Goal: Information Seeking & Learning: Learn about a topic

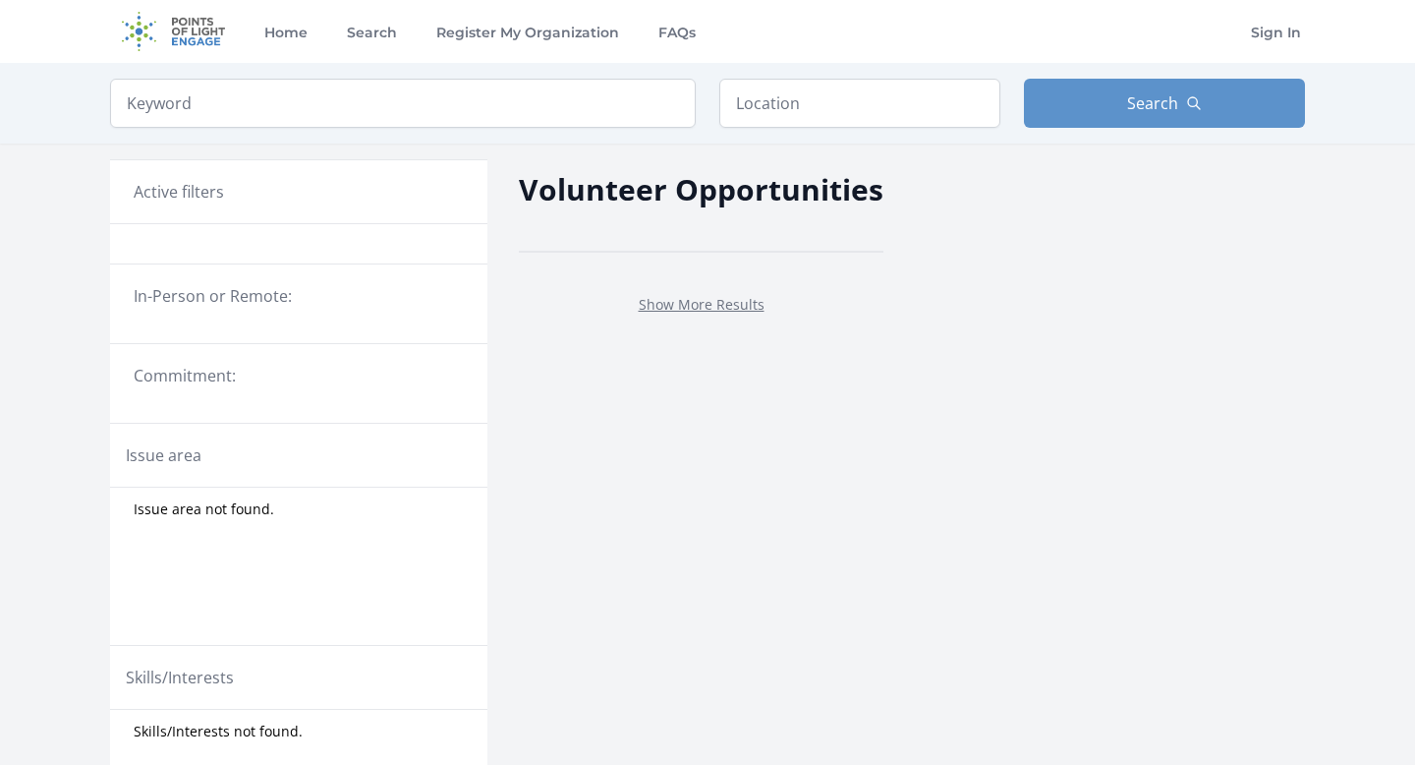
click at [326, 335] on div "In-Person or Remote:" at bounding box center [298, 304] width 377 height 80
click at [259, 292] on legend "In-Person or Remote:" at bounding box center [299, 296] width 330 height 24
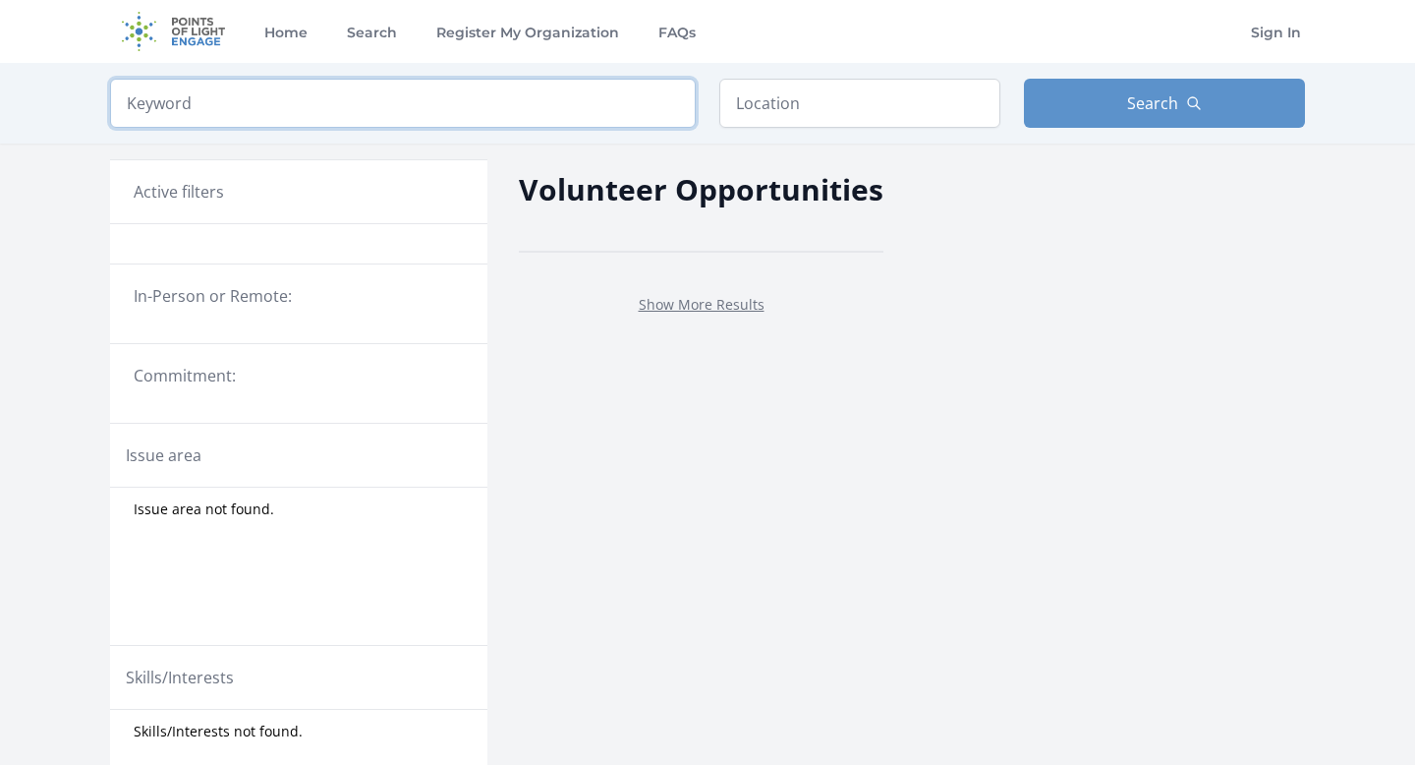
click at [329, 97] on input "search" at bounding box center [403, 103] width 586 height 49
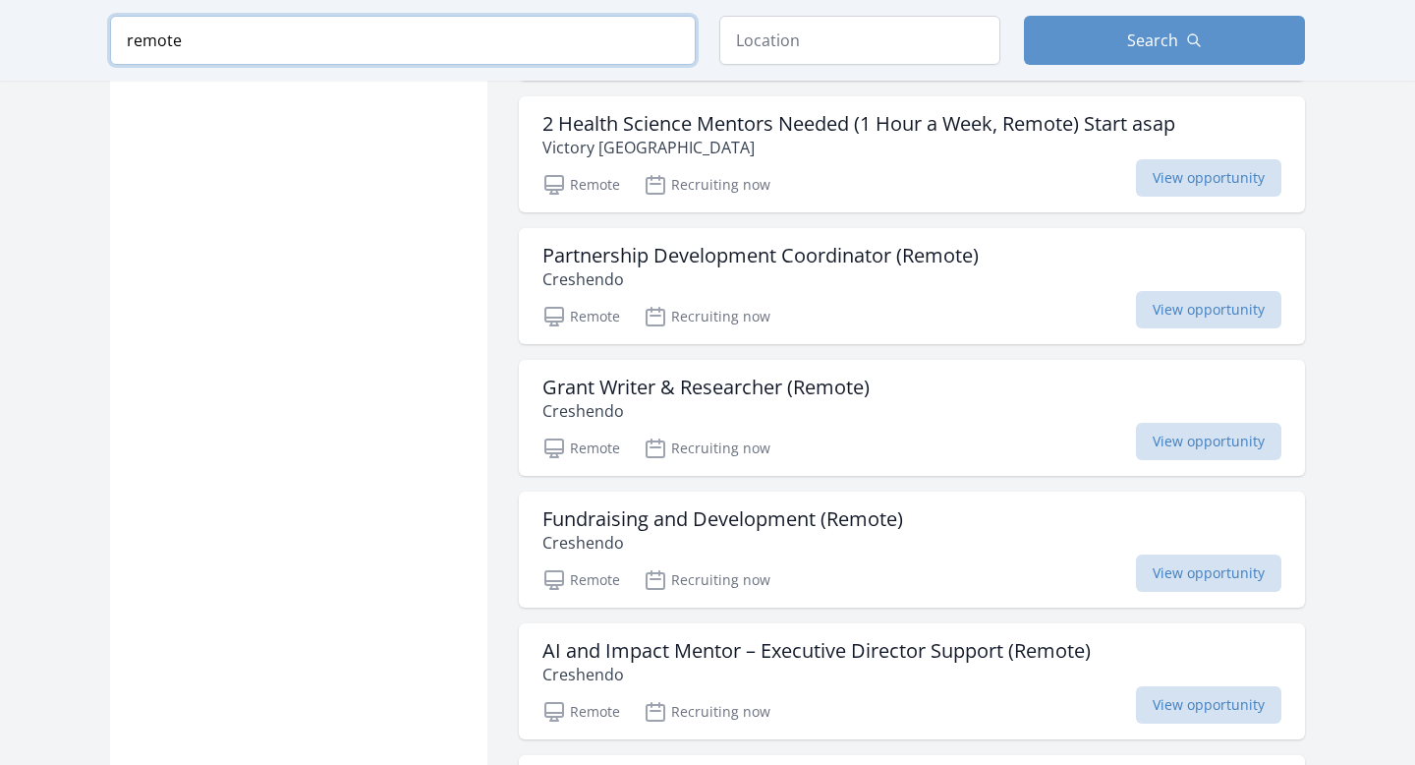
scroll to position [5171, 0]
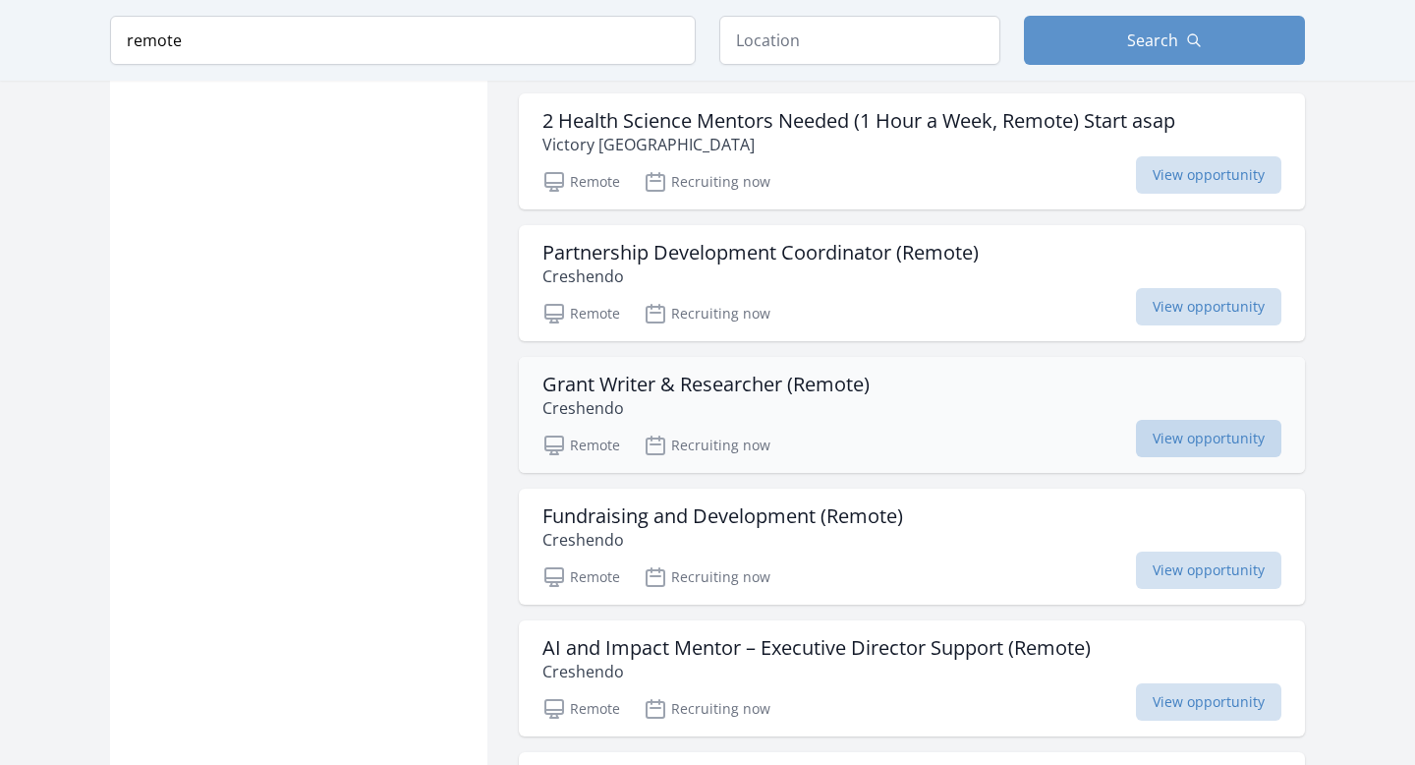
click at [1219, 444] on span "View opportunity" at bounding box center [1208, 438] width 145 height 37
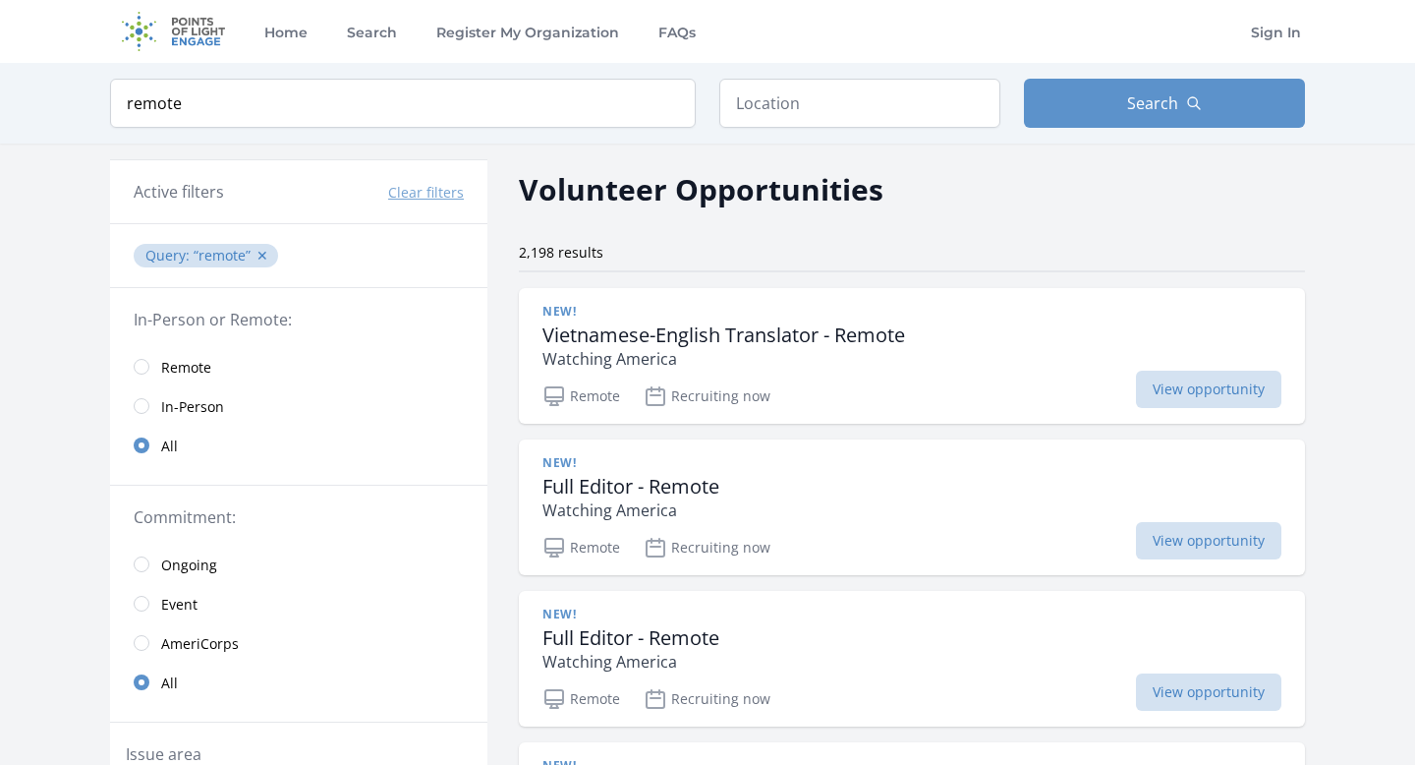
type input "remo"
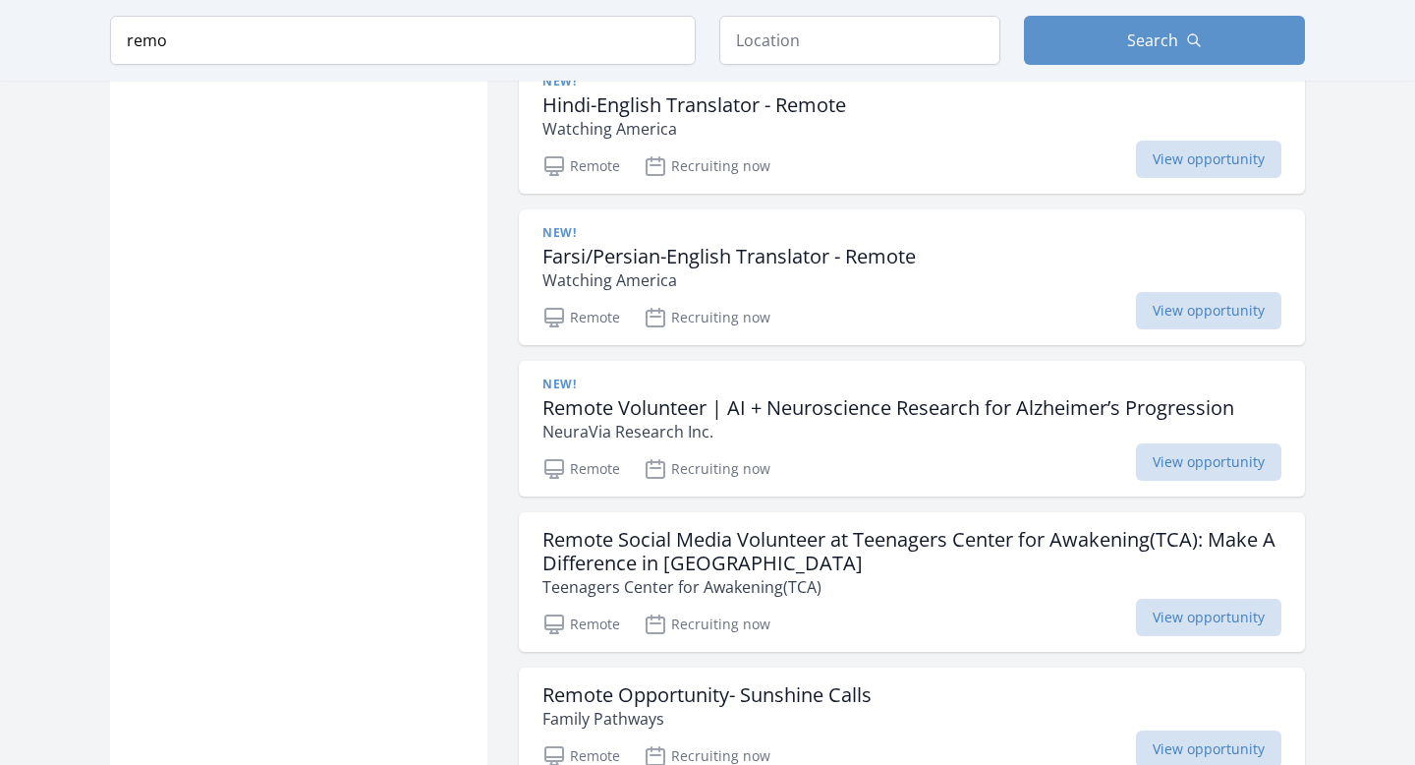
scroll to position [3479, 0]
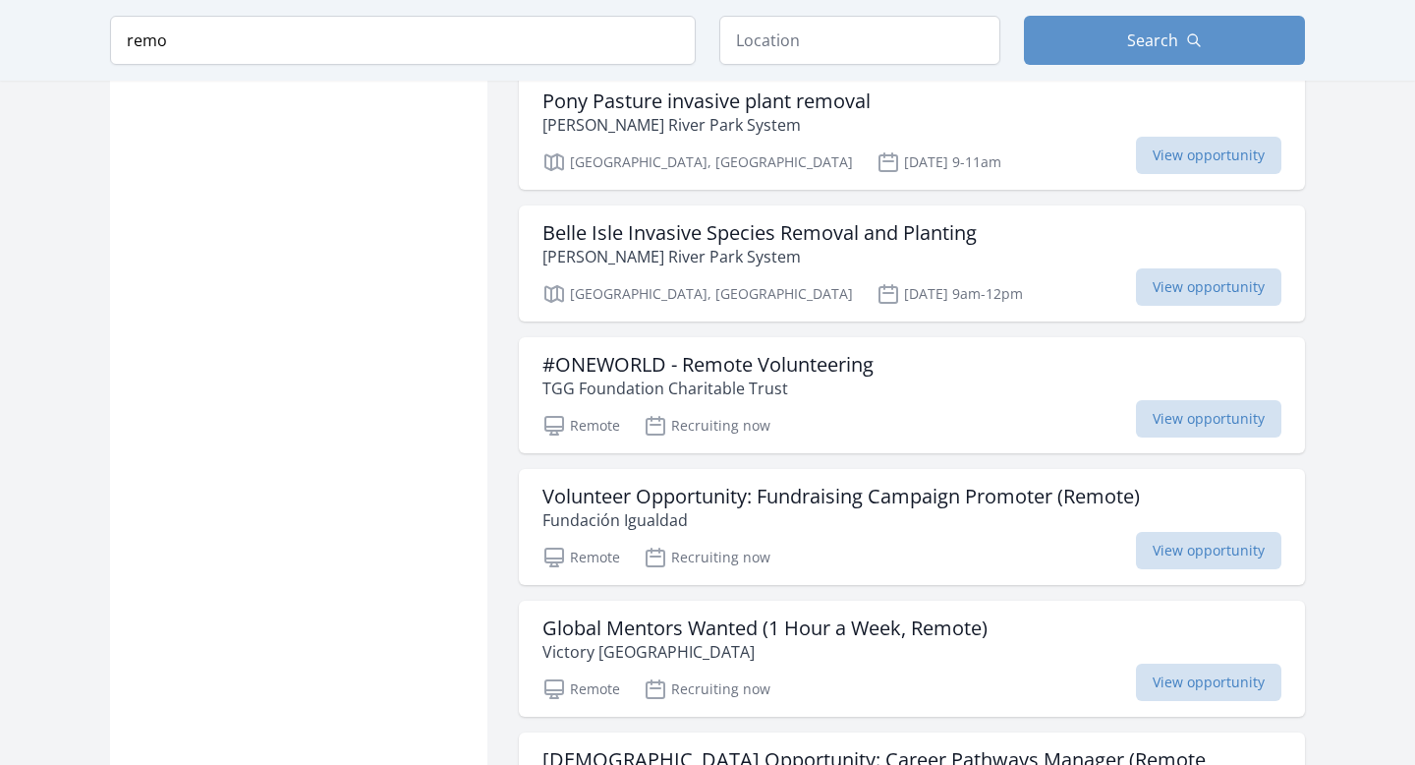
scroll to position [7861, 0]
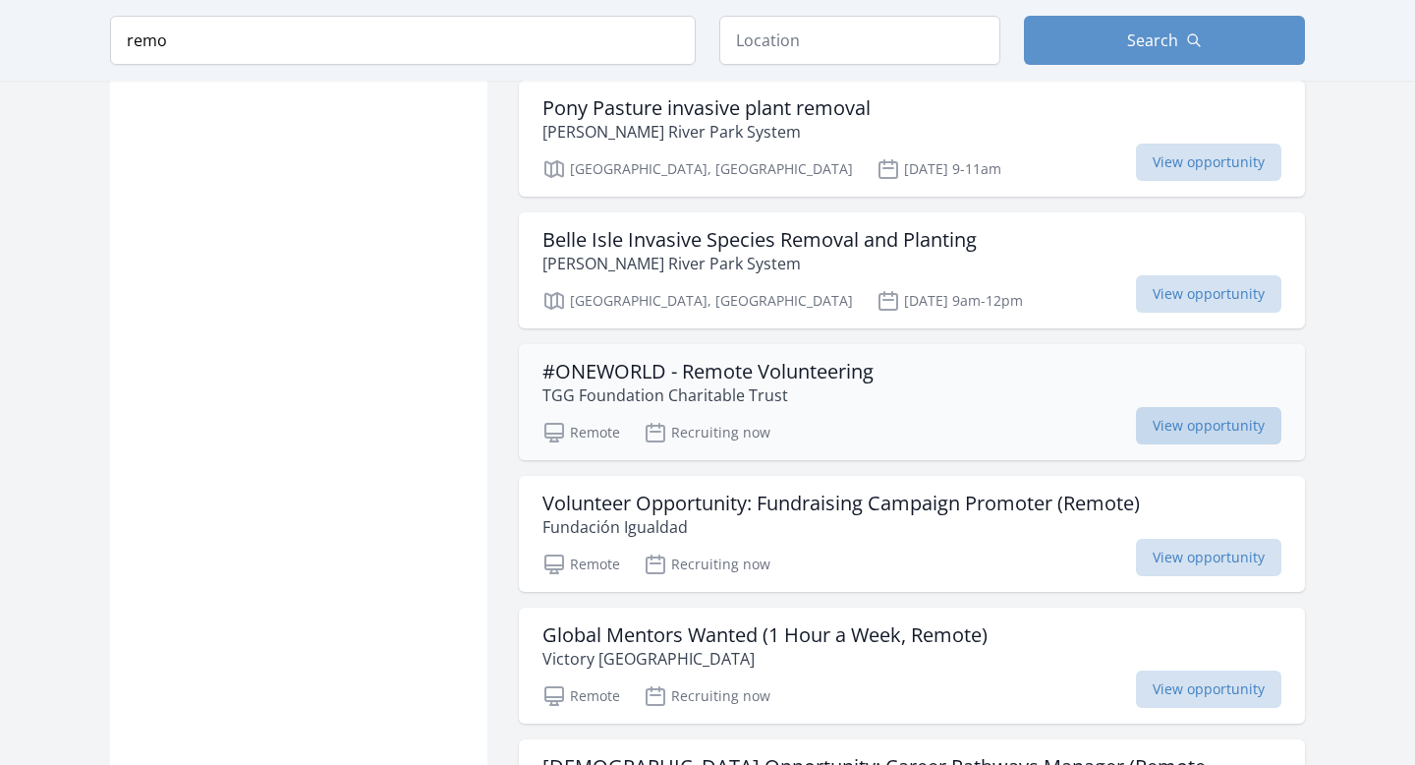
click at [1178, 407] on span "View opportunity" at bounding box center [1208, 425] width 145 height 37
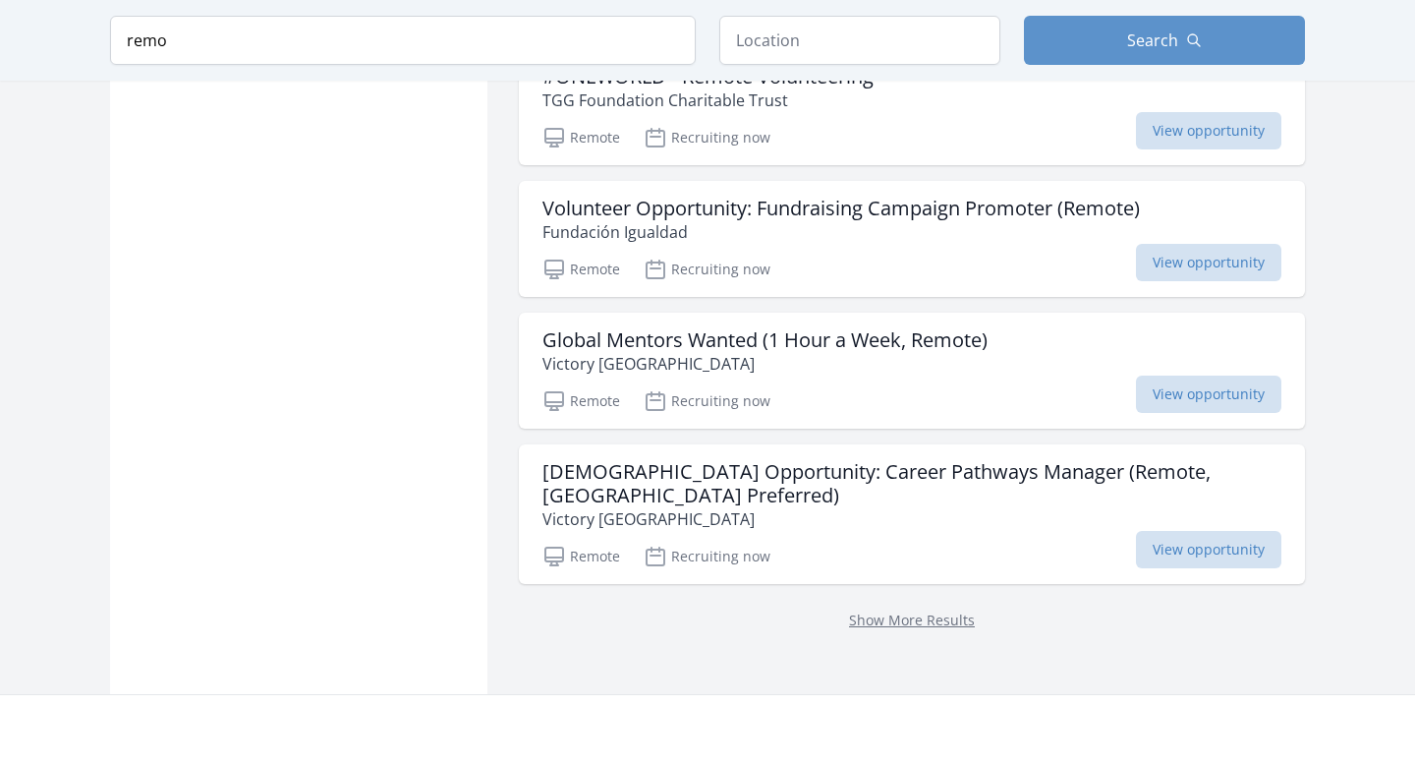
scroll to position [8312, 0]
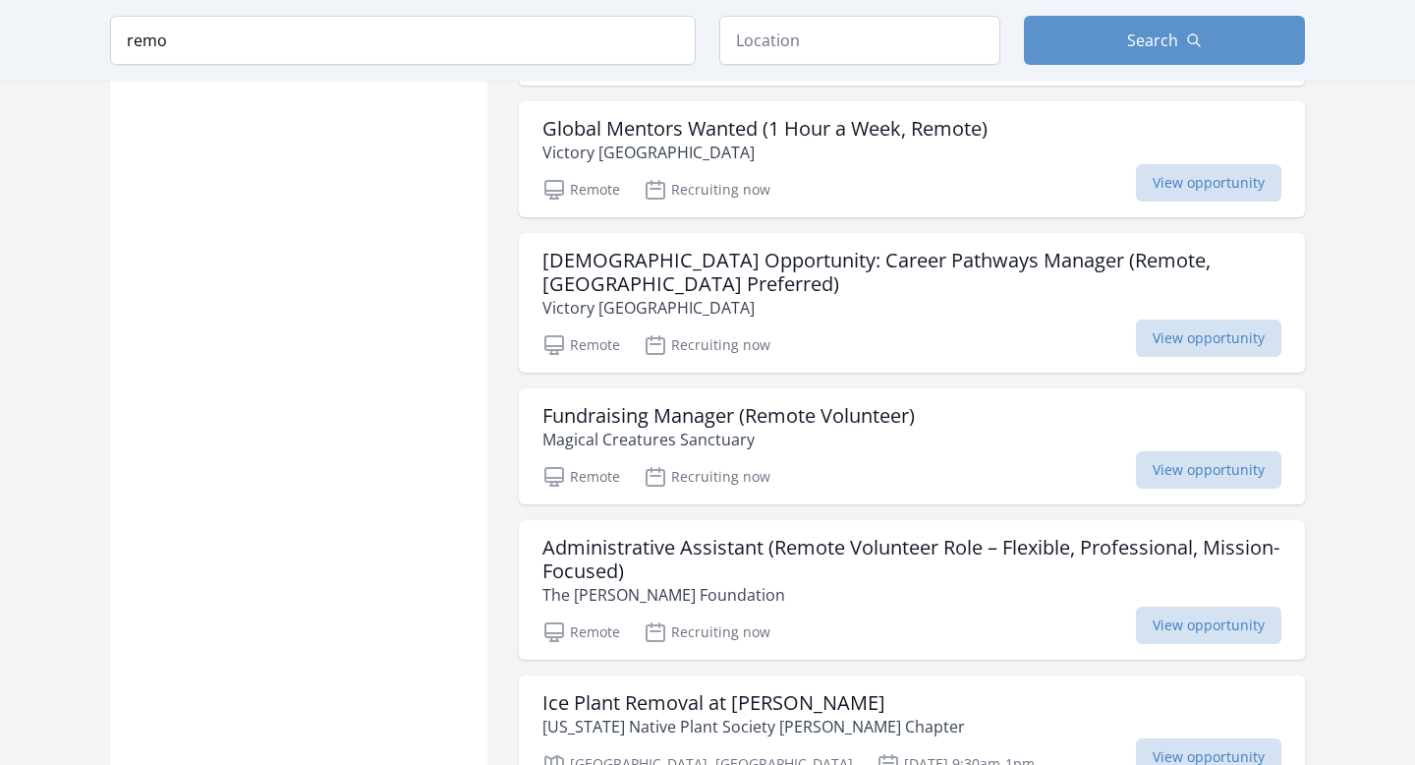
scroll to position [8364, 0]
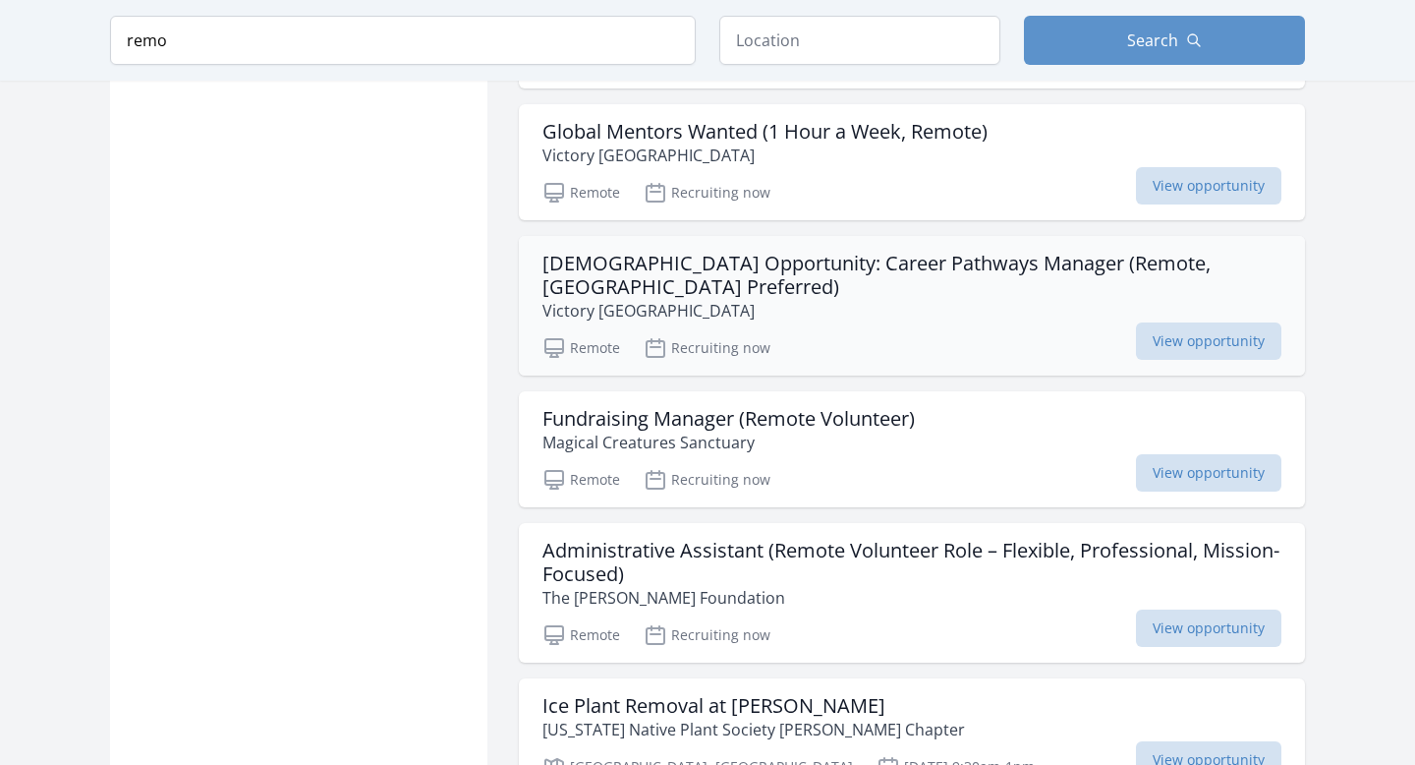
click at [686, 252] on h3 "Volunteer Opportunity: Career Pathways Manager (Remote, Europe Preferred)" at bounding box center [911, 275] width 739 height 47
click at [638, 539] on h3 "Administrative Assistant (Remote Volunteer Role – Flexible, Professional, Missi…" at bounding box center [911, 562] width 739 height 47
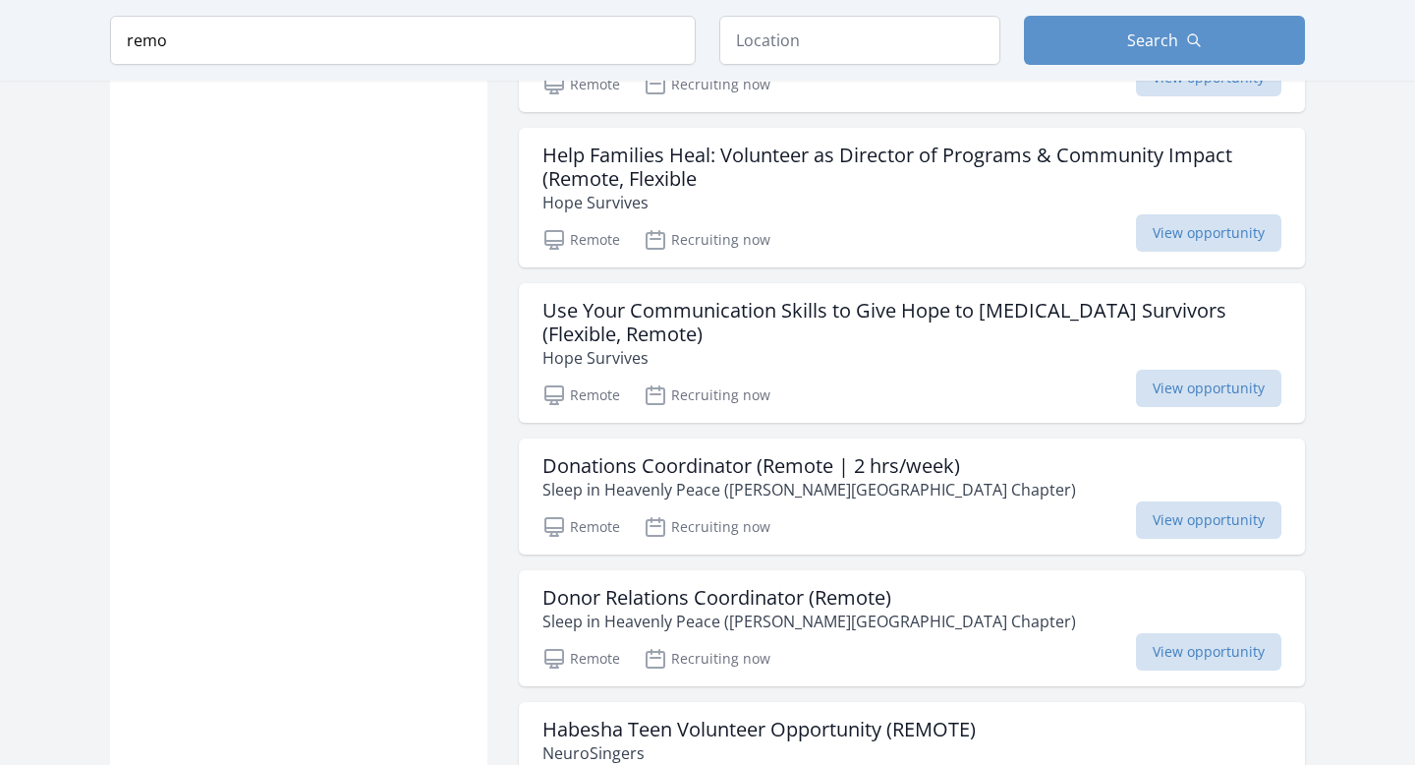
scroll to position [10436, 0]
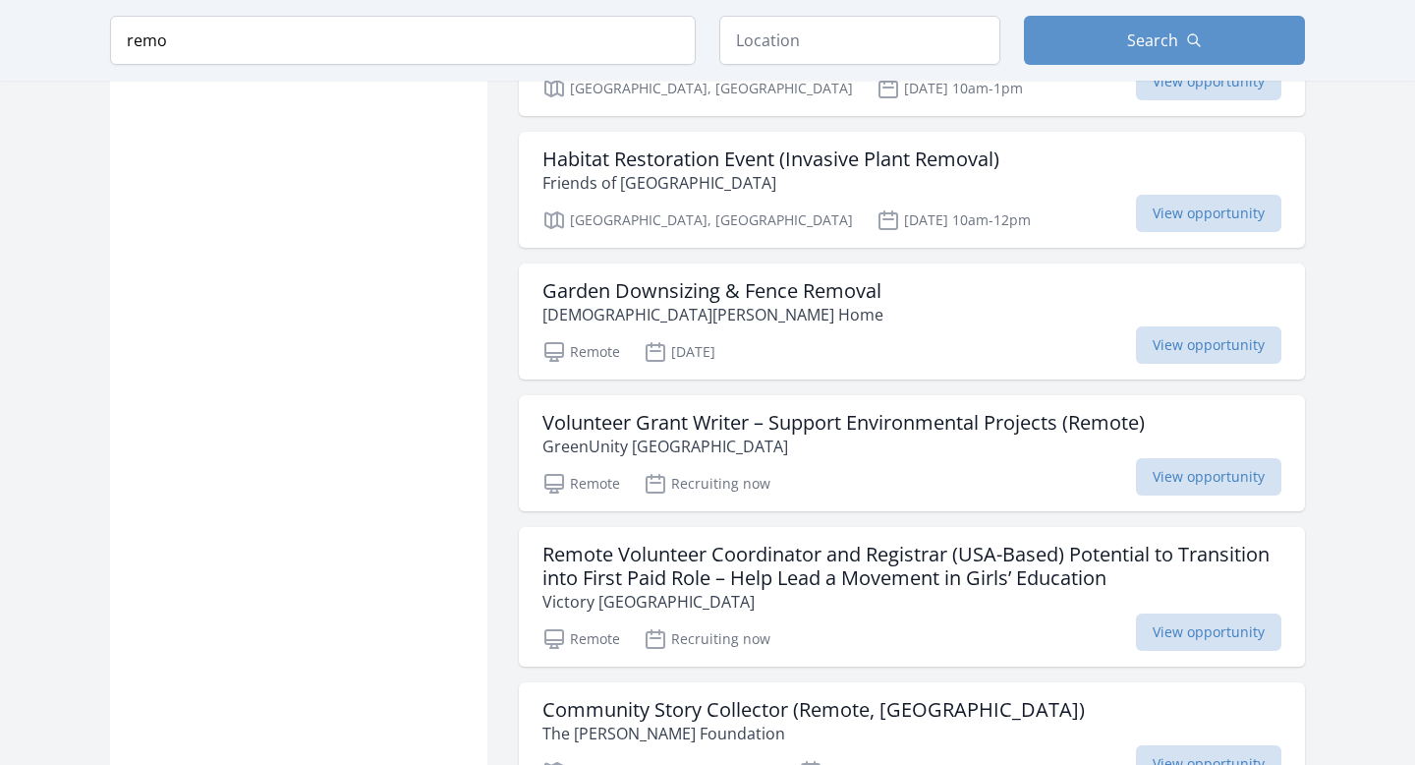
scroll to position [11409, 0]
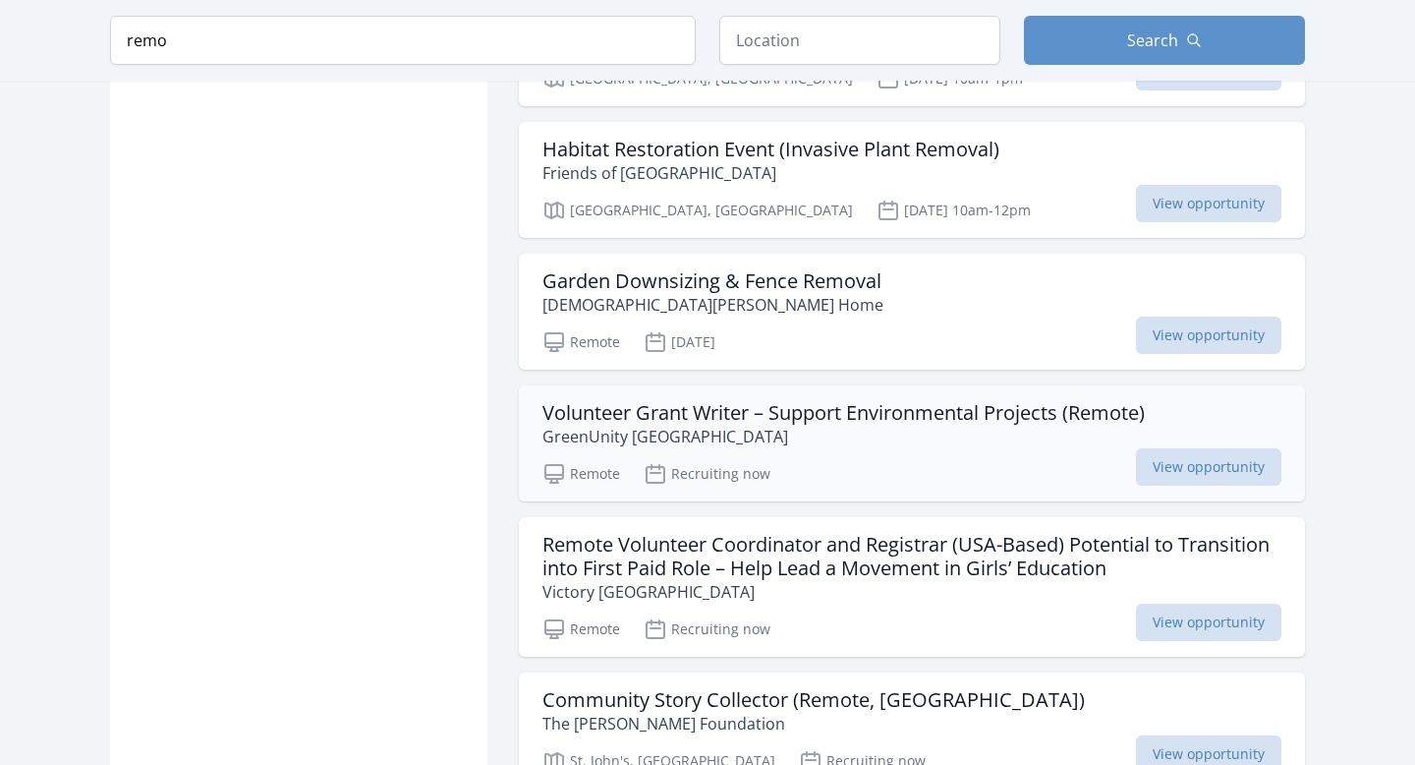
click at [840, 401] on h3 "Volunteer Grant Writer – Support Environmental Projects (Remote)" at bounding box center [843, 413] width 602 height 24
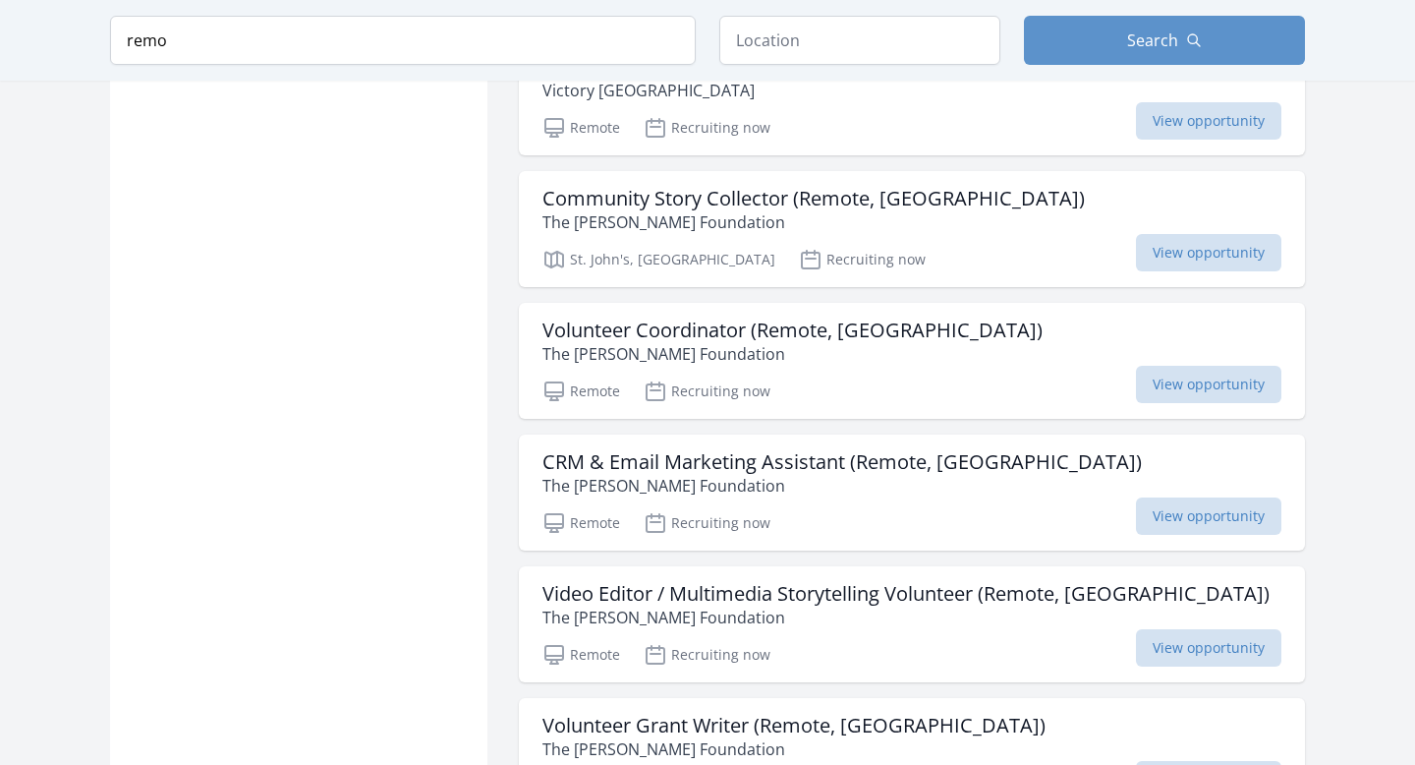
scroll to position [11796, 0]
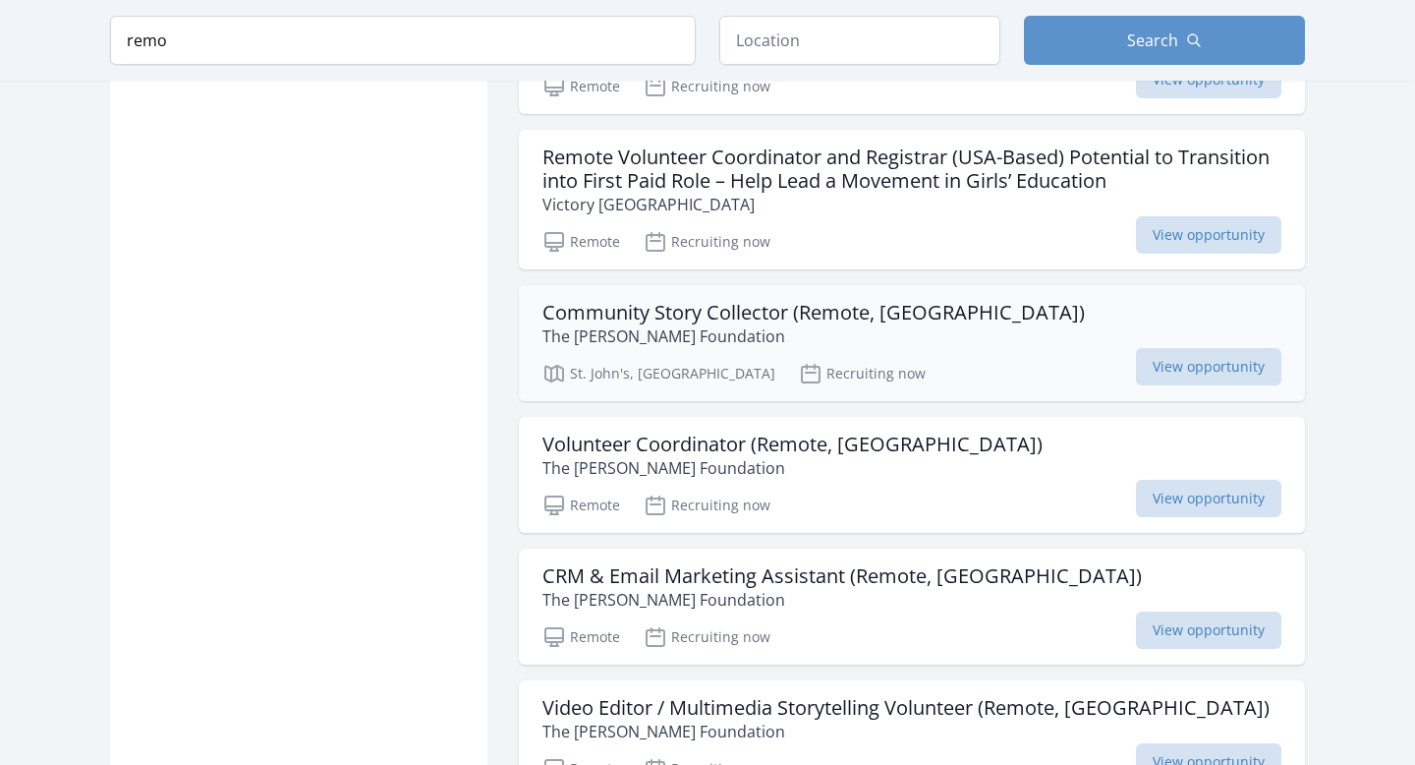
click at [774, 301] on h3 "Community Story Collector (Remote, Canada)" at bounding box center [813, 313] width 542 height 24
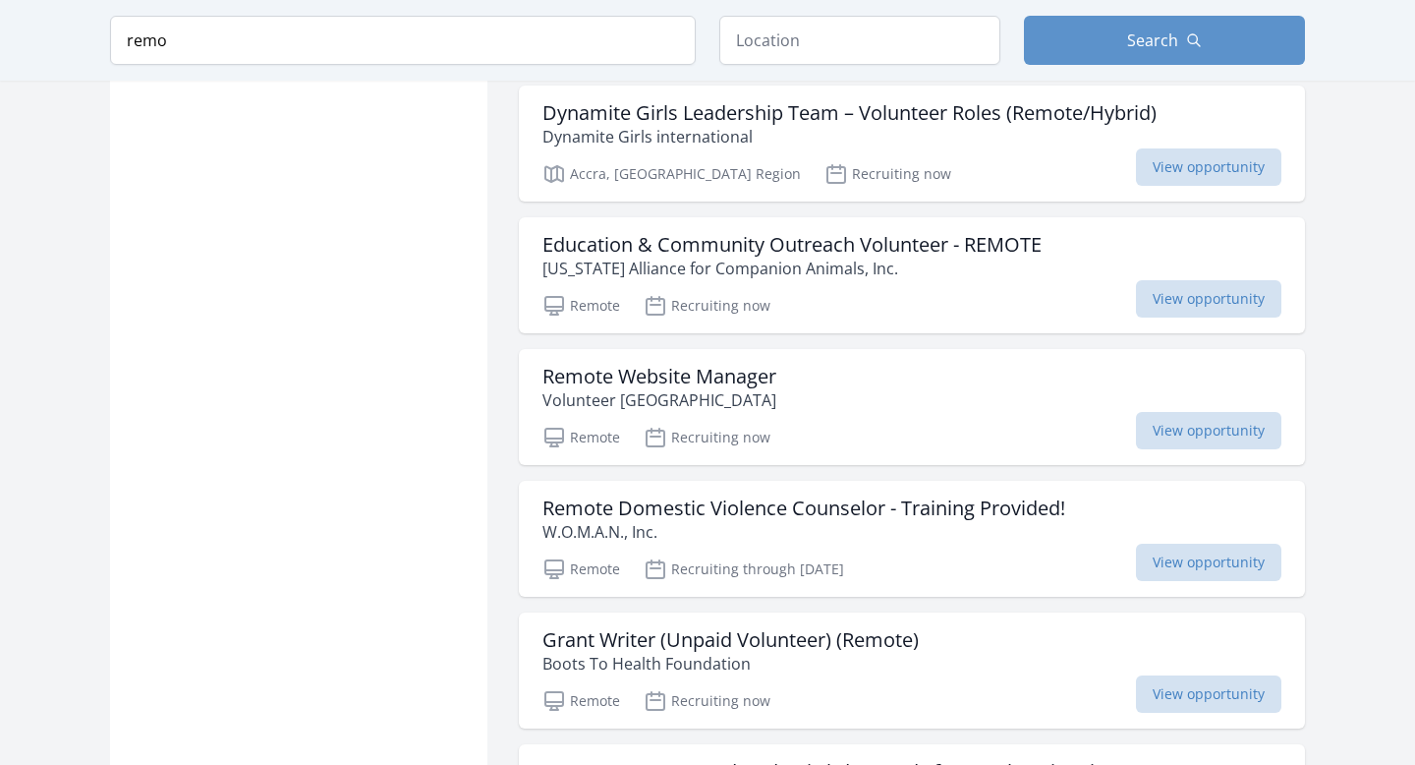
scroll to position [13338, 0]
click at [753, 363] on h3 "Remote Website Manager" at bounding box center [659, 375] width 234 height 24
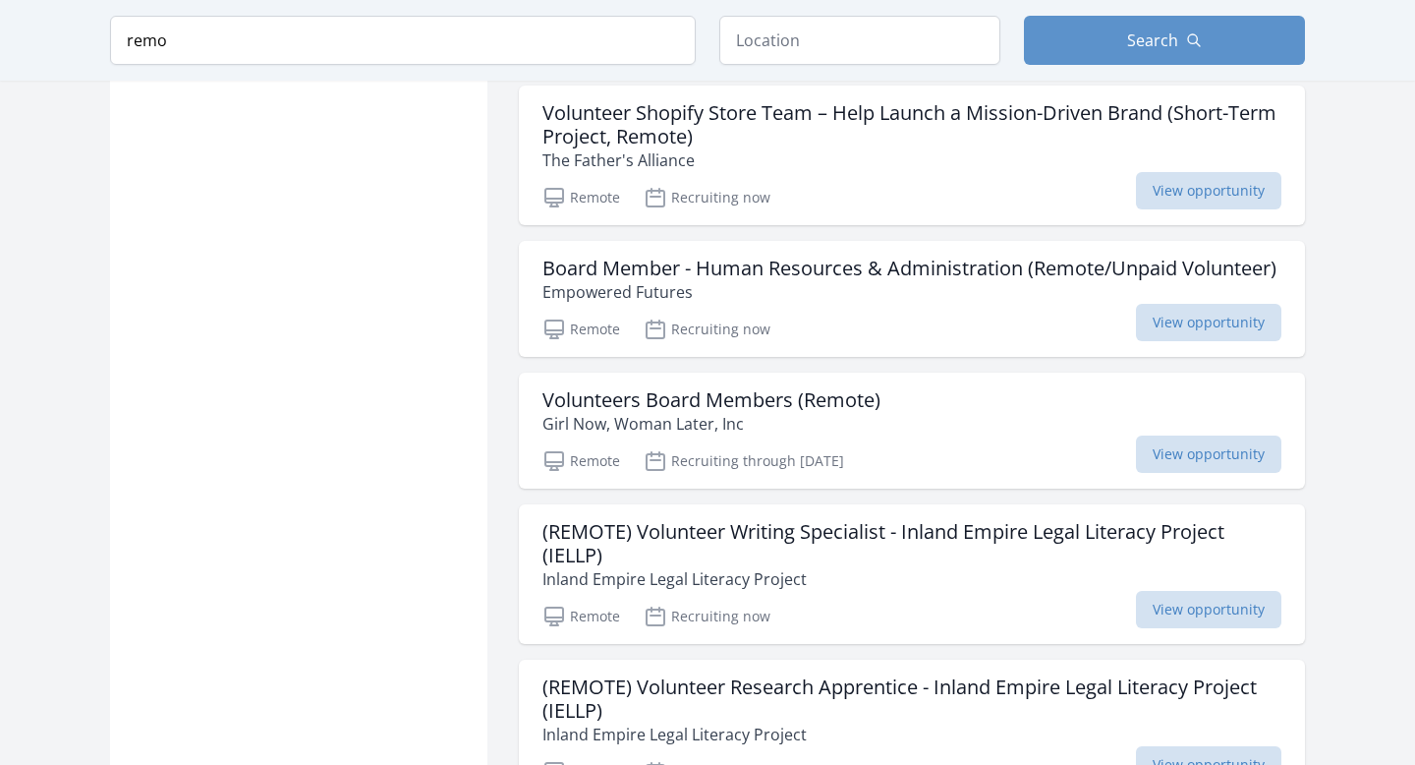
scroll to position [14546, 0]
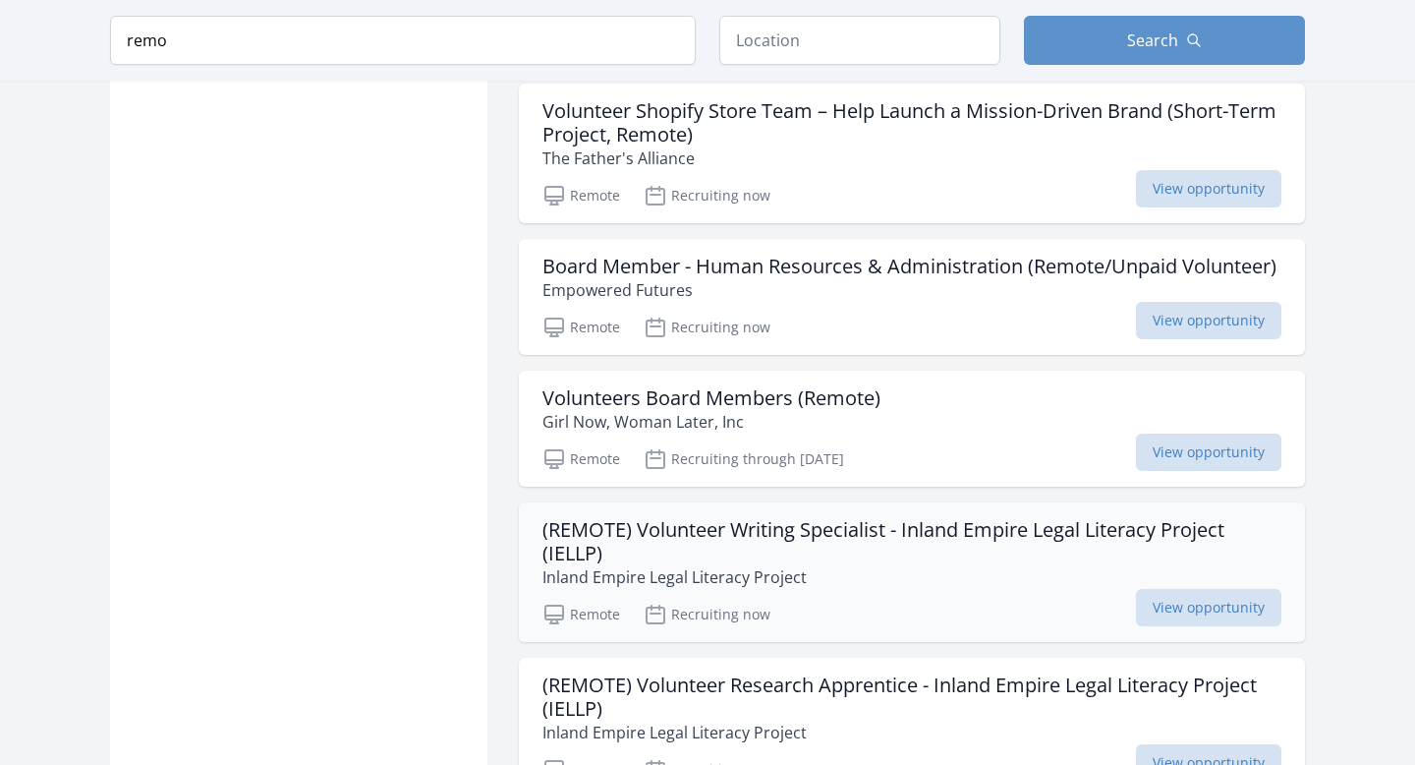
click at [746, 518] on h3 "(REMOTE) Volunteer Writing Specialist - Inland Empire Legal Literacy Project (I…" at bounding box center [911, 541] width 739 height 47
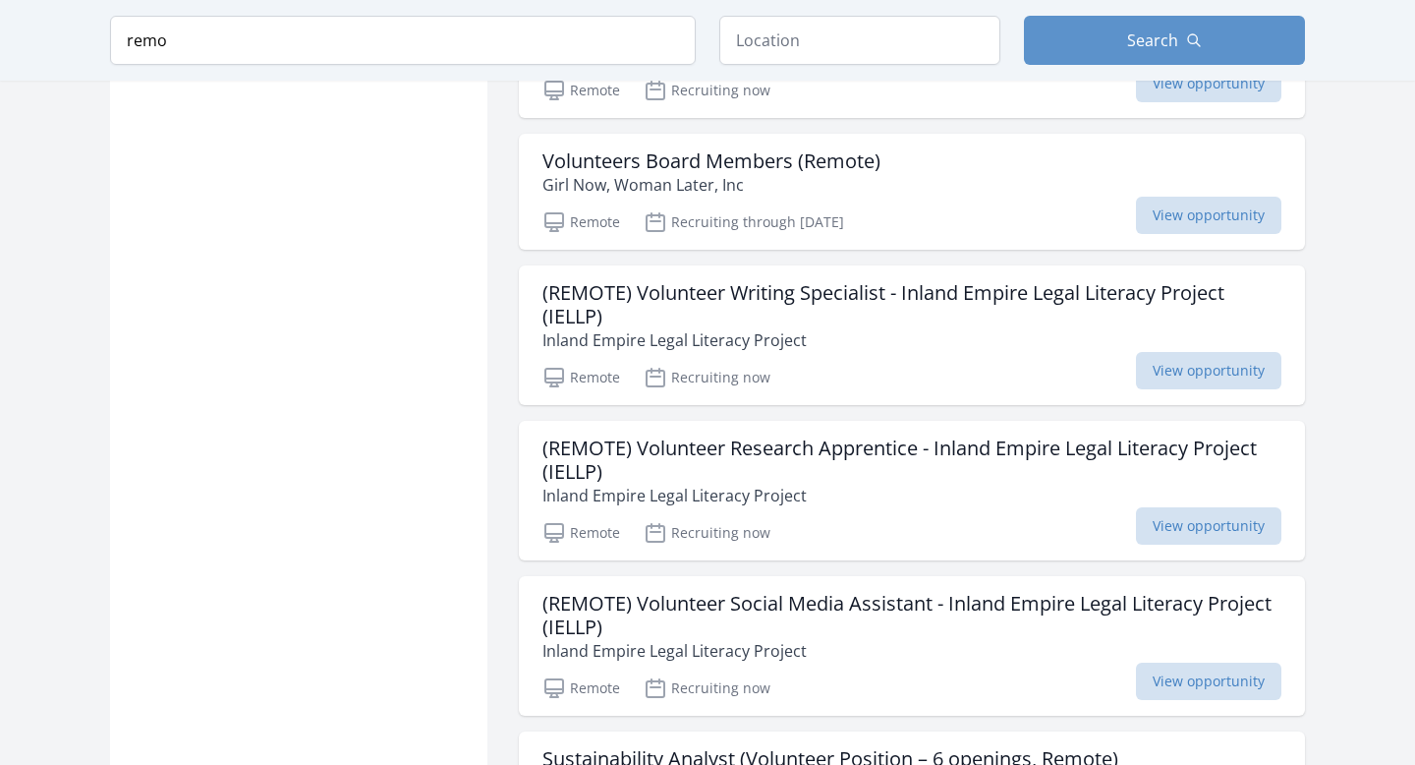
scroll to position [14800, 0]
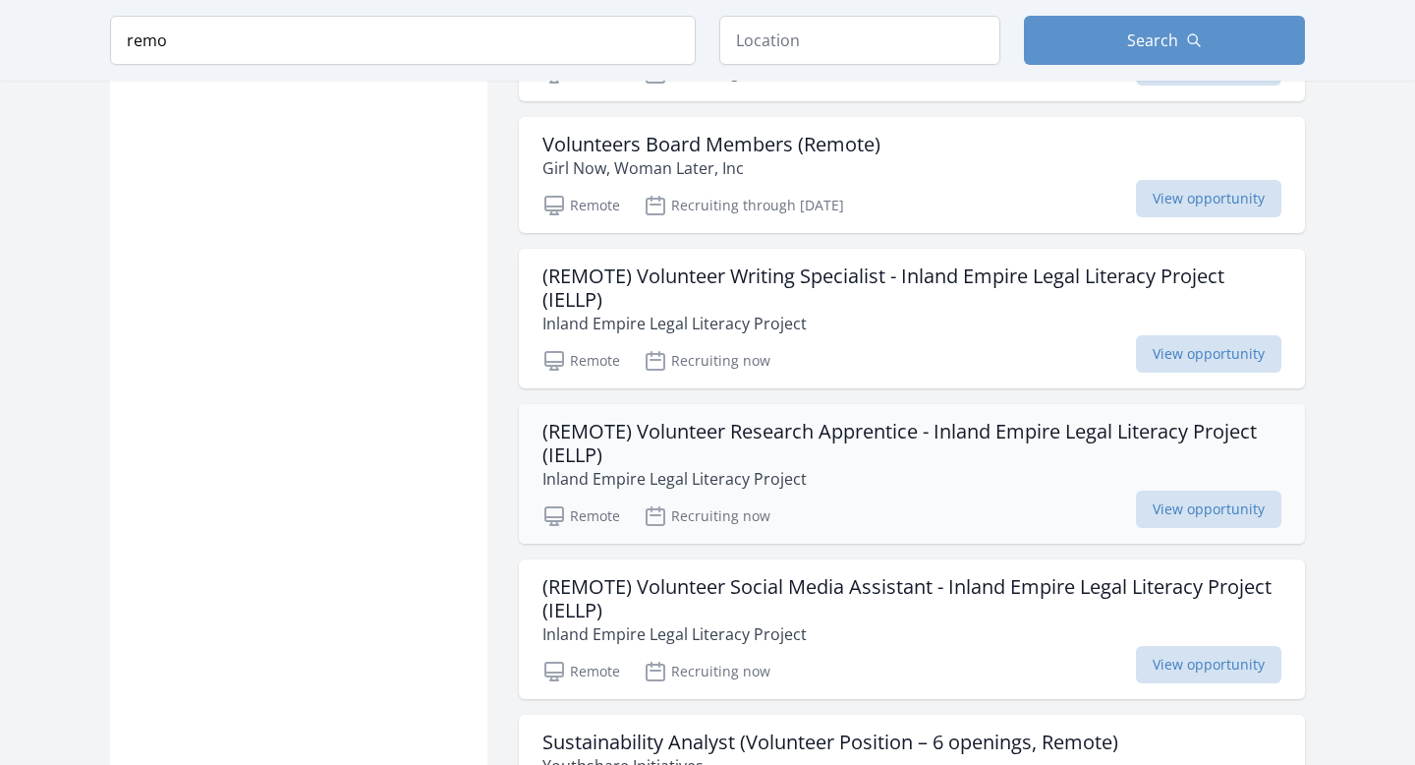
click at [894, 420] on h3 "(REMOTE) Volunteer Research Apprentice - Inland Empire Legal Literacy Project (…" at bounding box center [911, 443] width 739 height 47
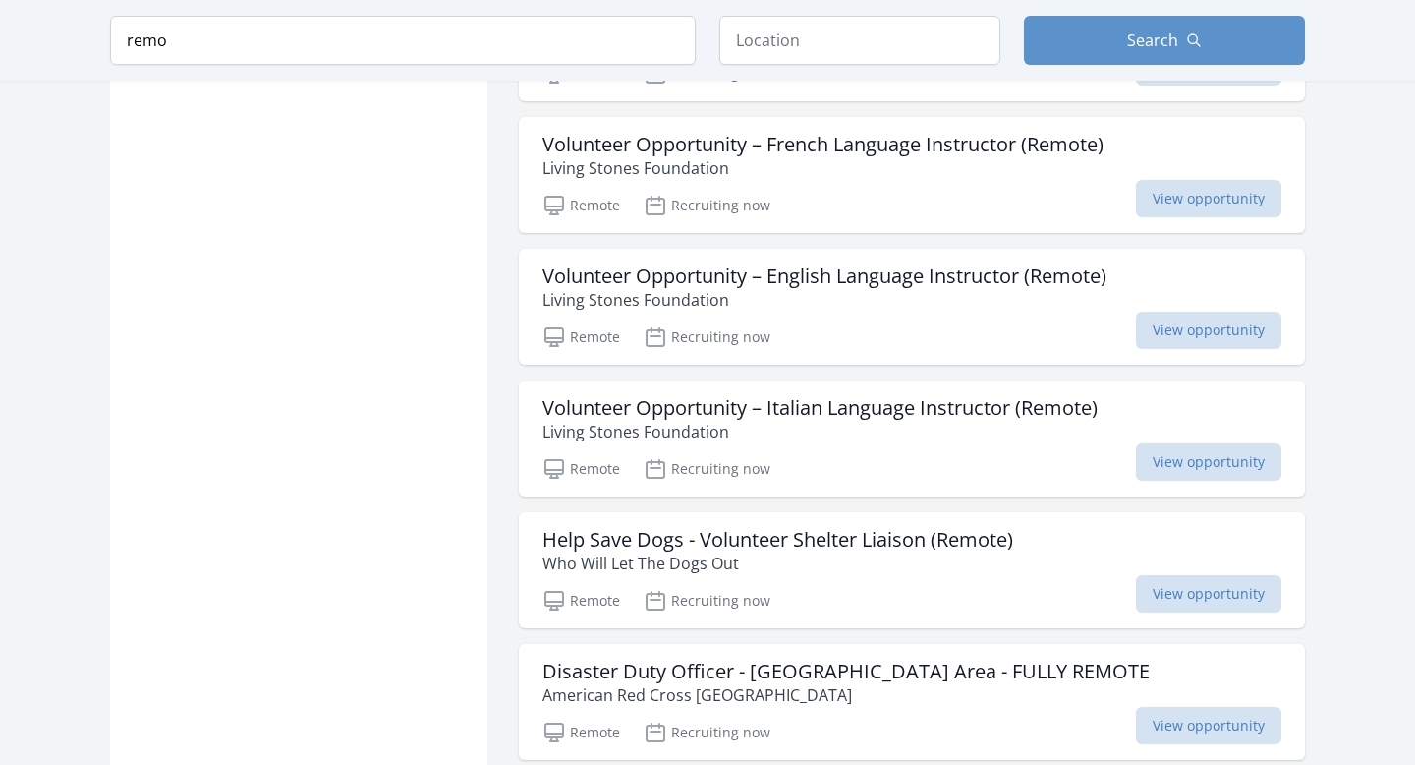
scroll to position [15958, 0]
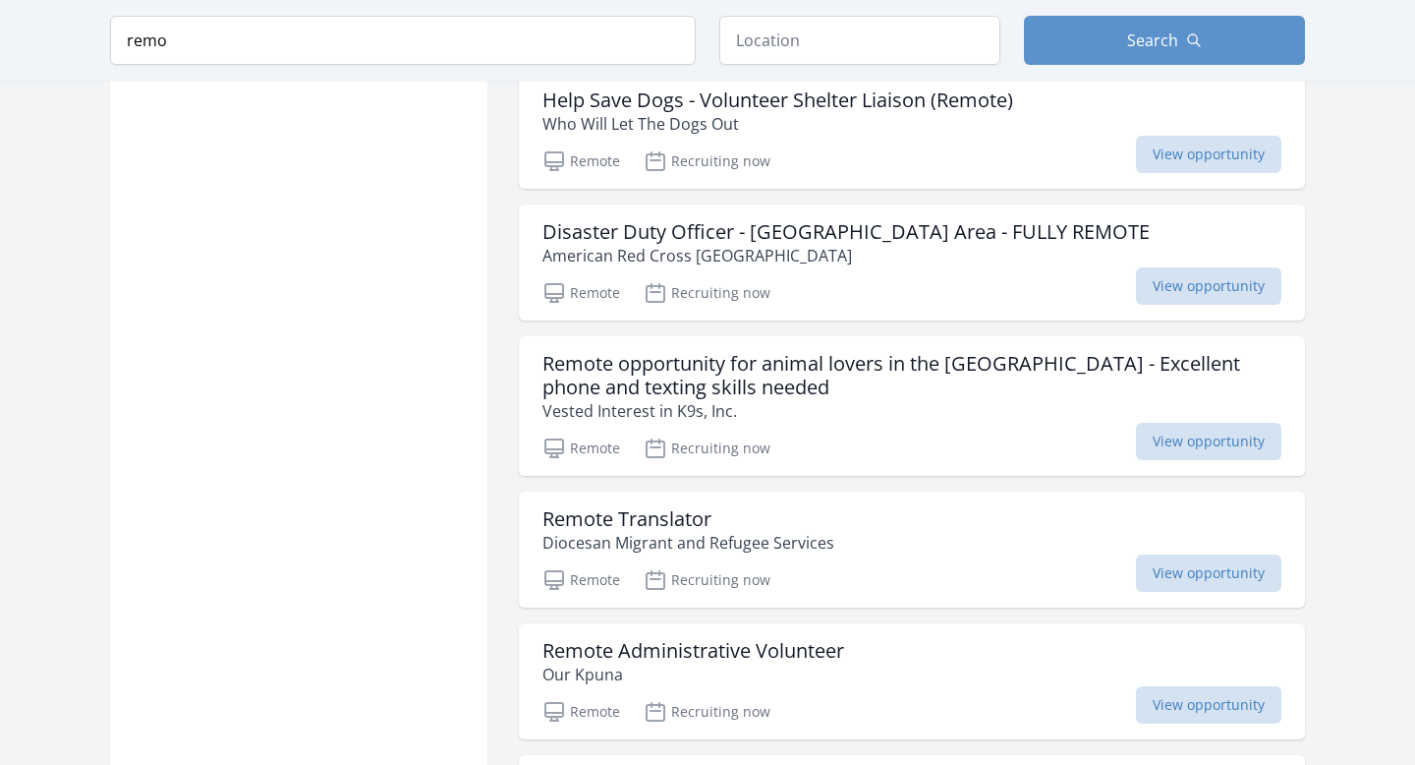
scroll to position [16466, 0]
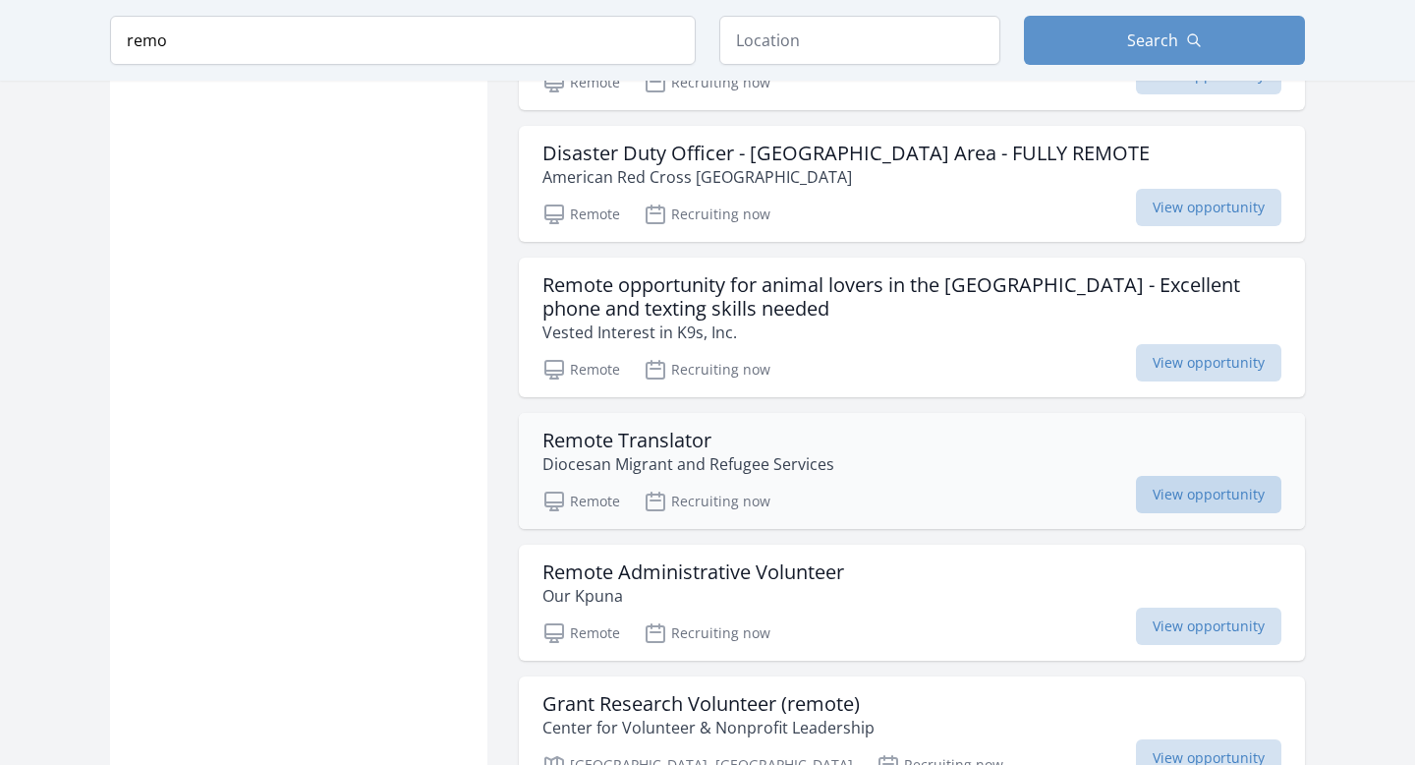
click at [1158, 476] on span "View opportunity" at bounding box center [1208, 494] width 145 height 37
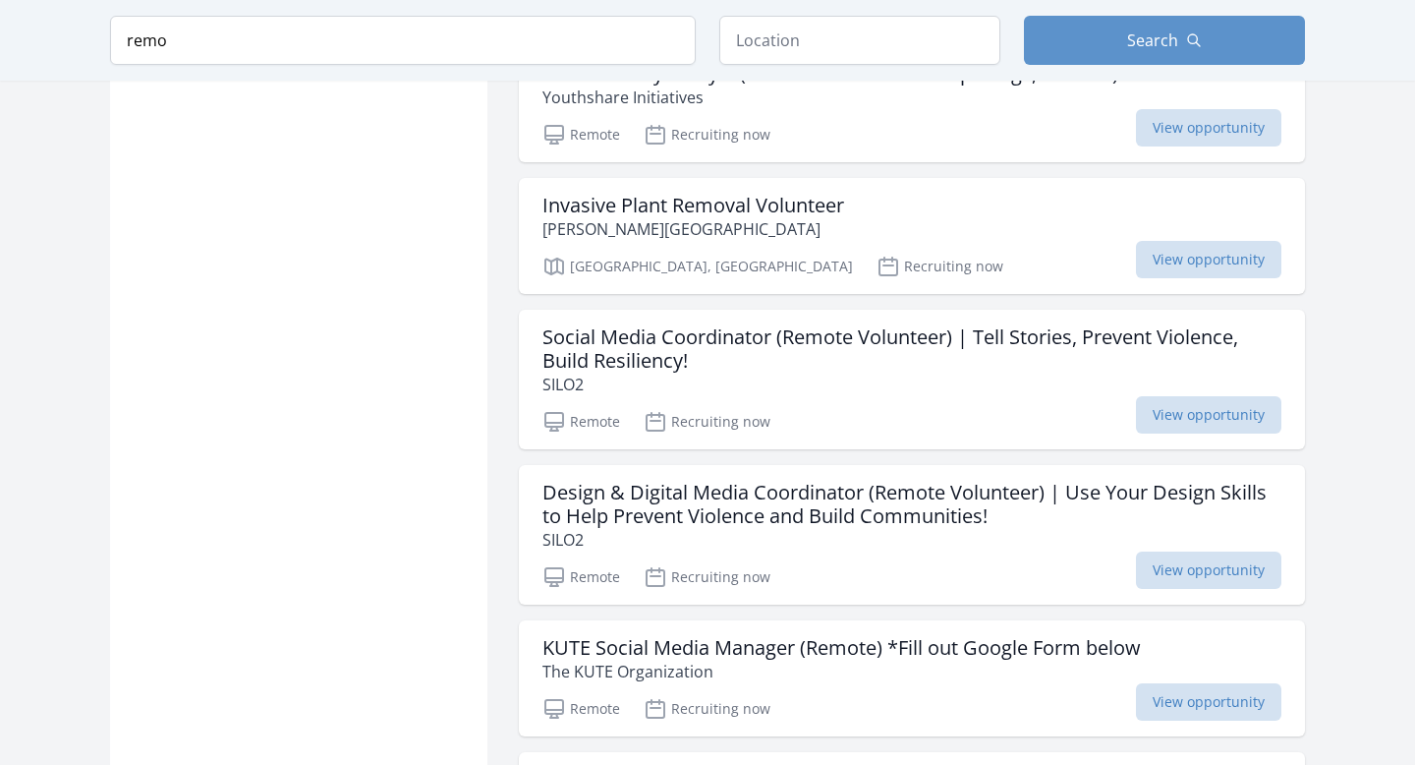
scroll to position [18139, 0]
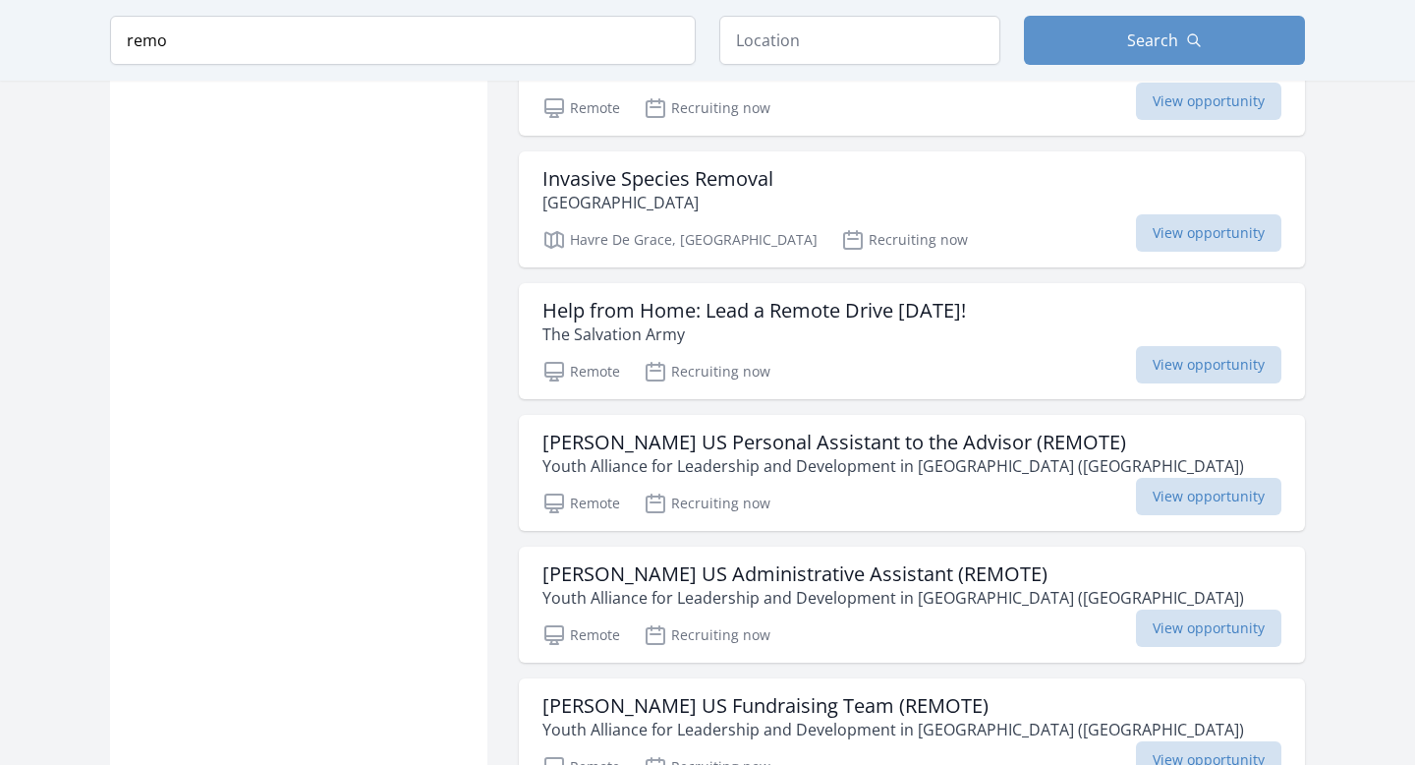
scroll to position [21125, 0]
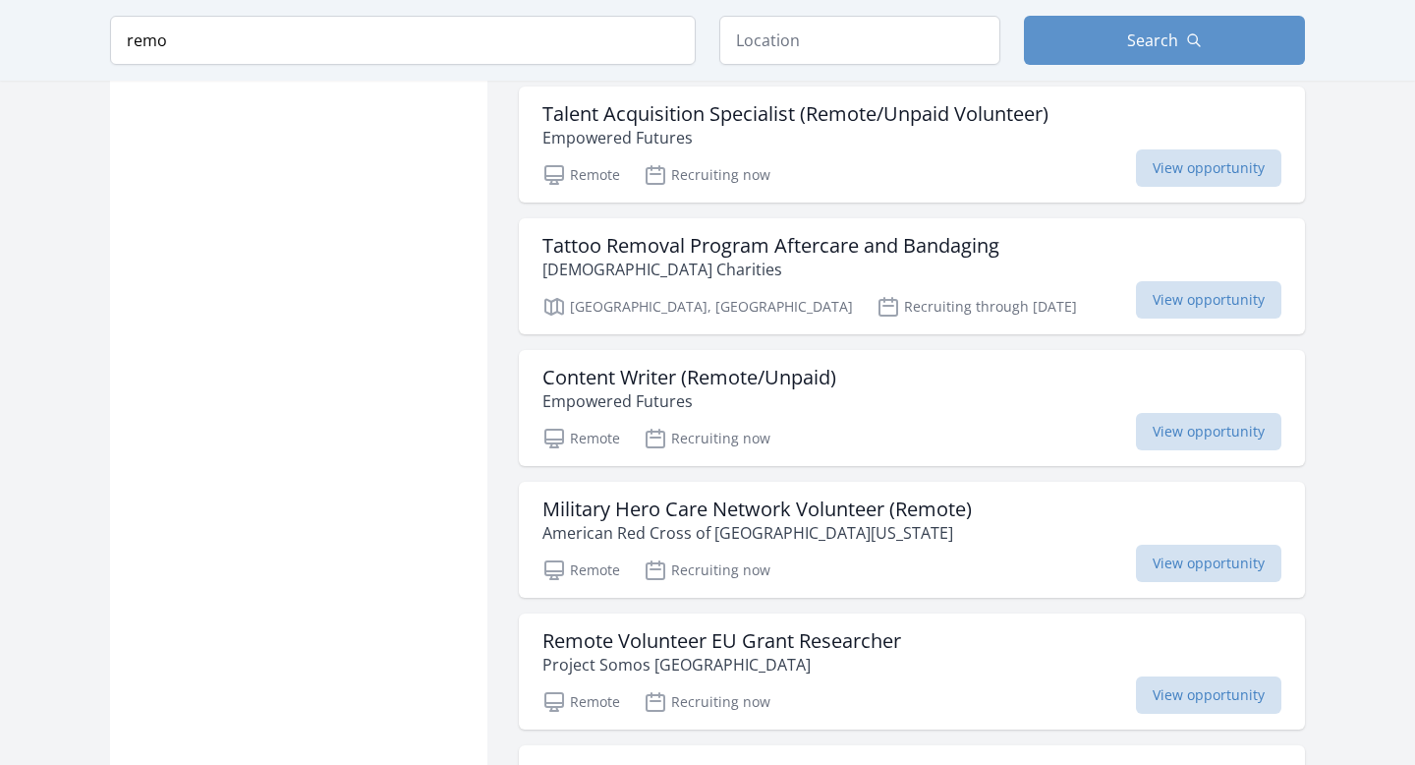
scroll to position [22798, 0]
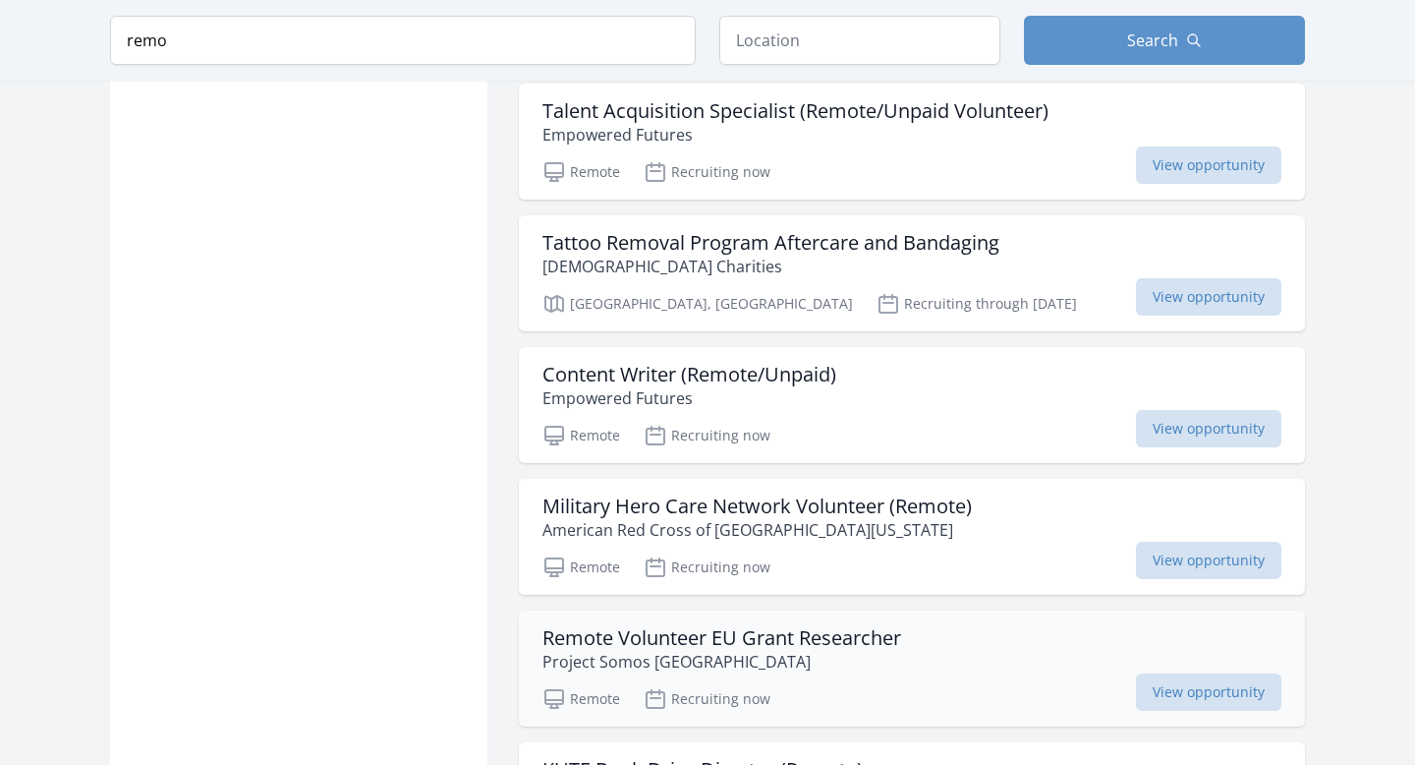
click at [668, 626] on h3 "Remote Volunteer EU Grant Researcher" at bounding box center [721, 638] width 359 height 24
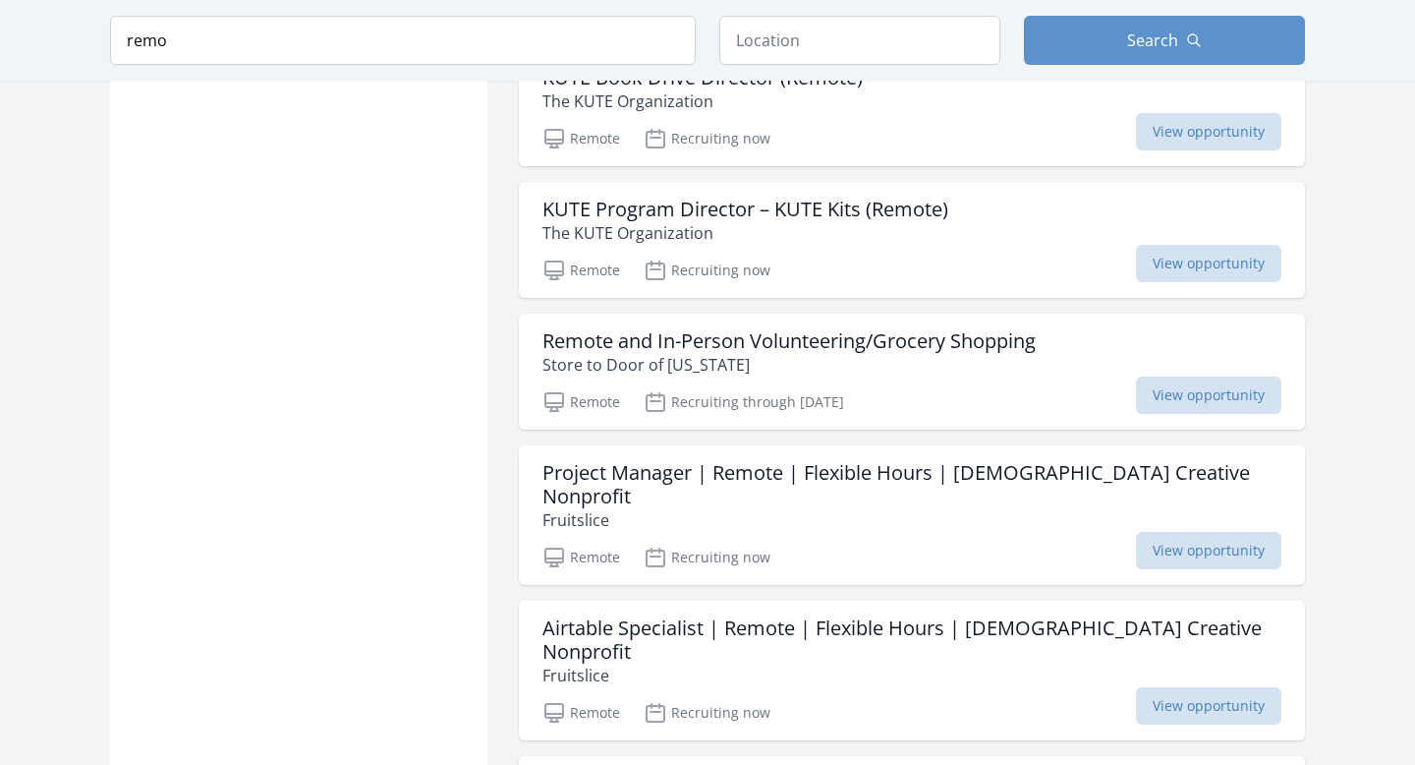
scroll to position [23490, 0]
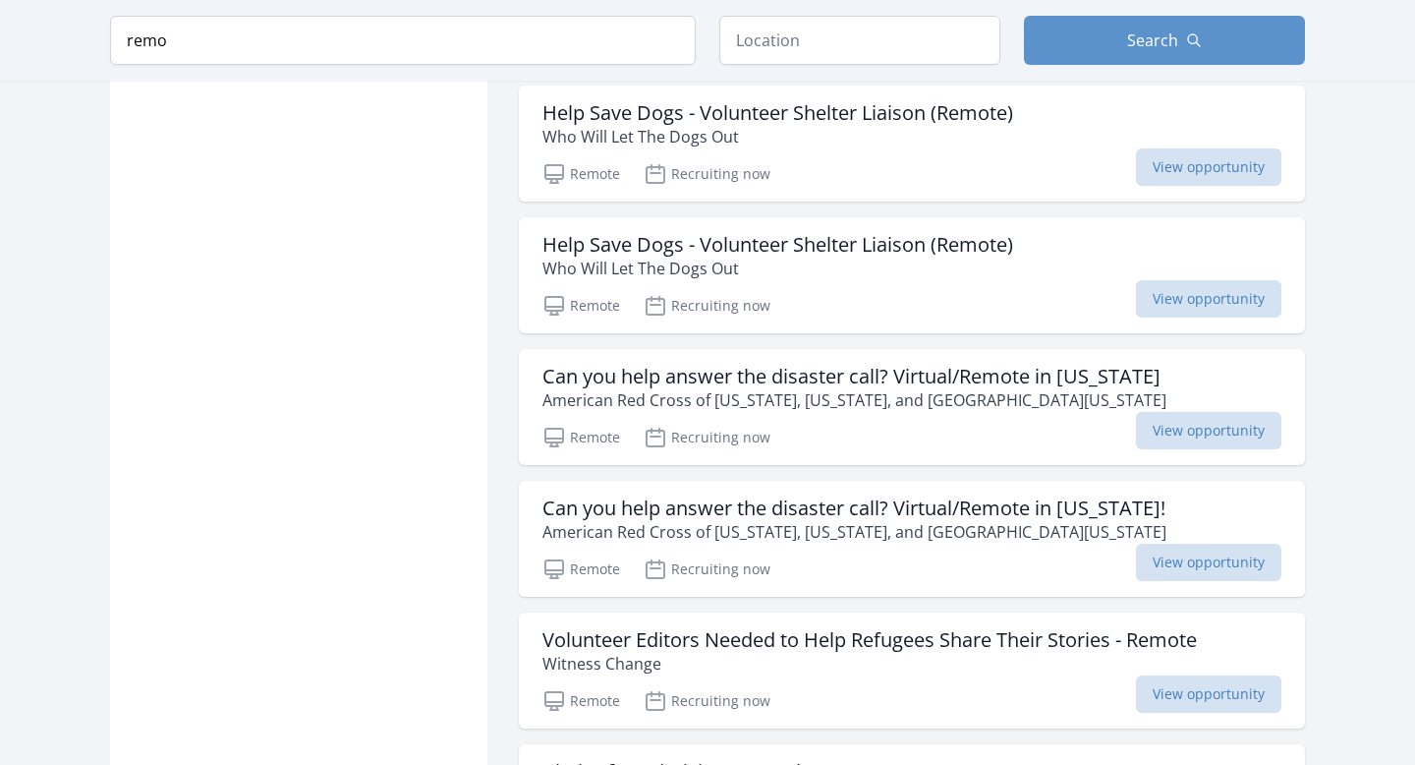
scroll to position [24437, 0]
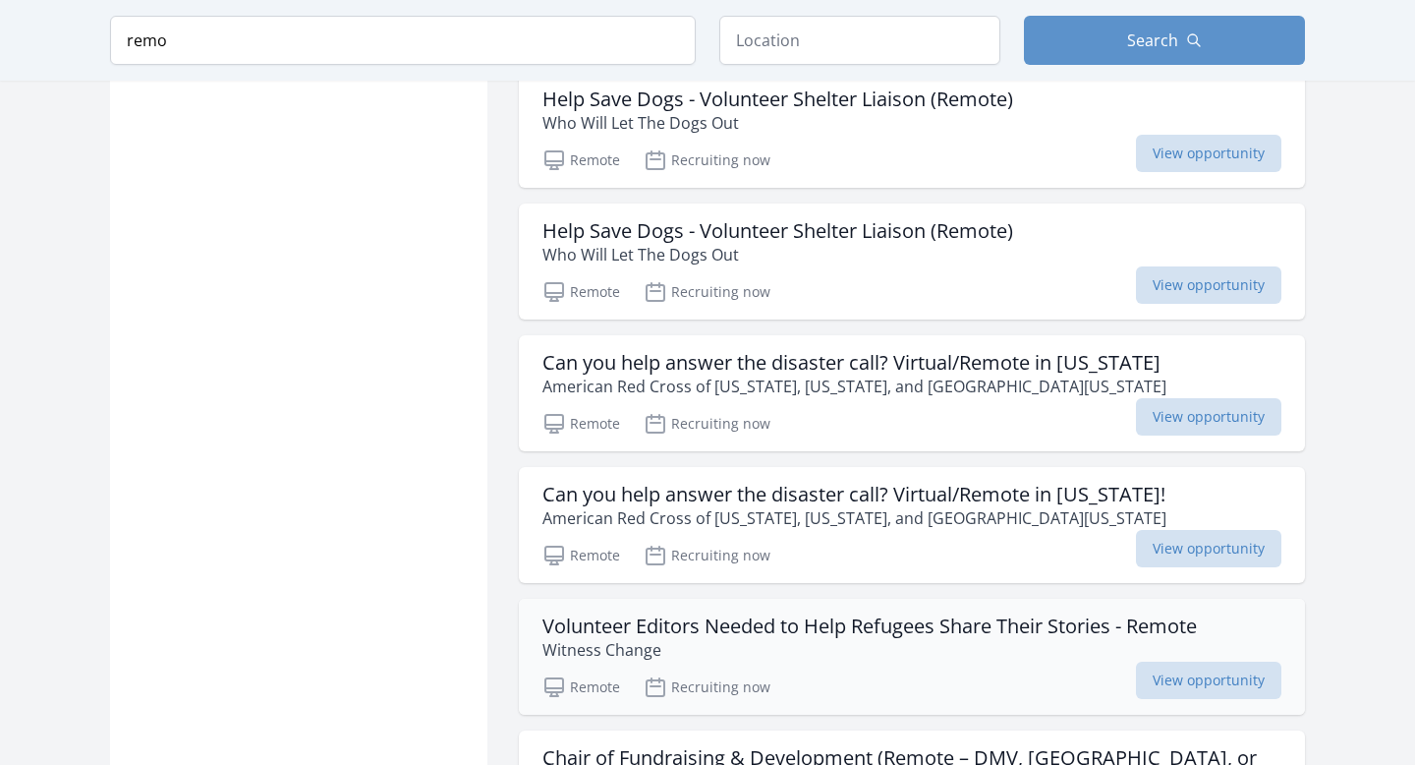
click at [661, 614] on h3 "Volunteer Editors Needed to Help Refugees Share Their Stories - Remote" at bounding box center [869, 626] width 655 height 24
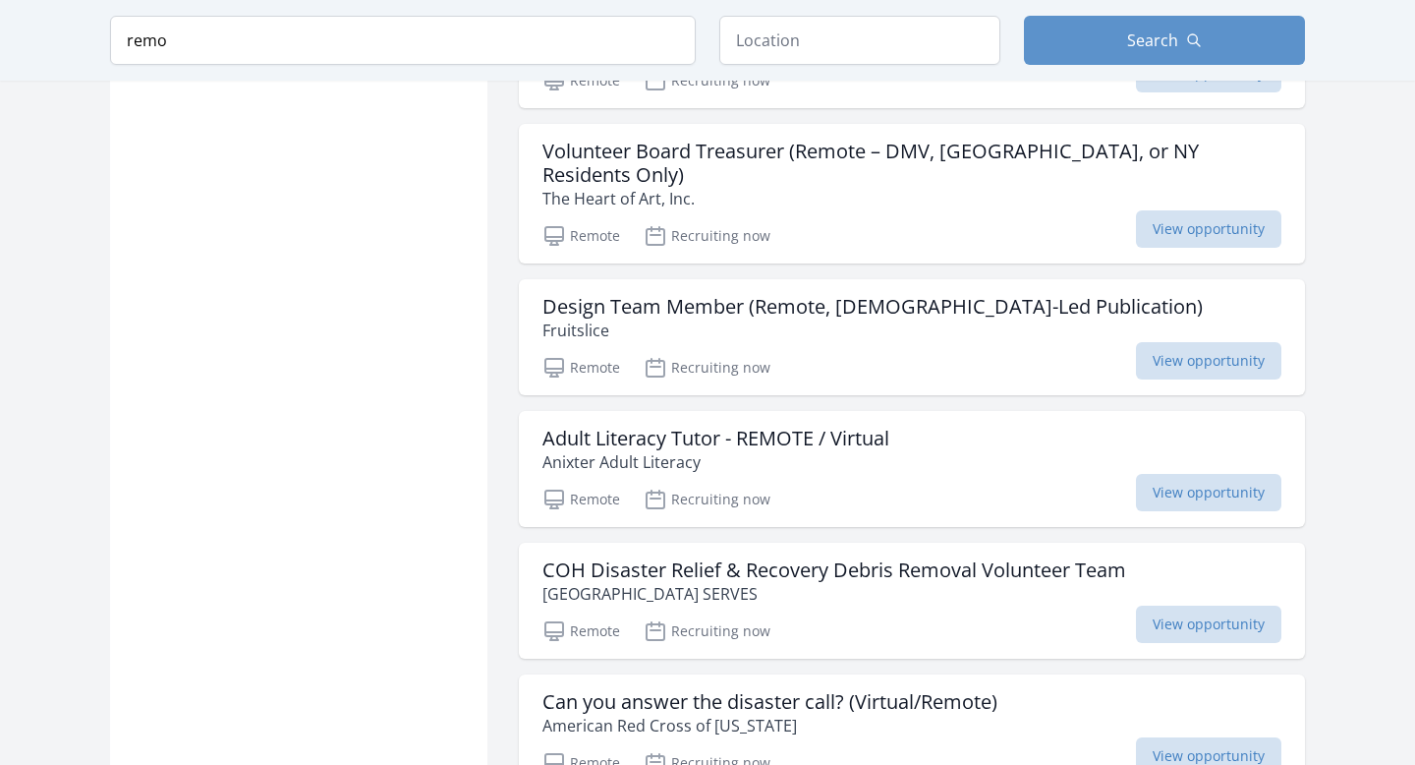
scroll to position [25234, 0]
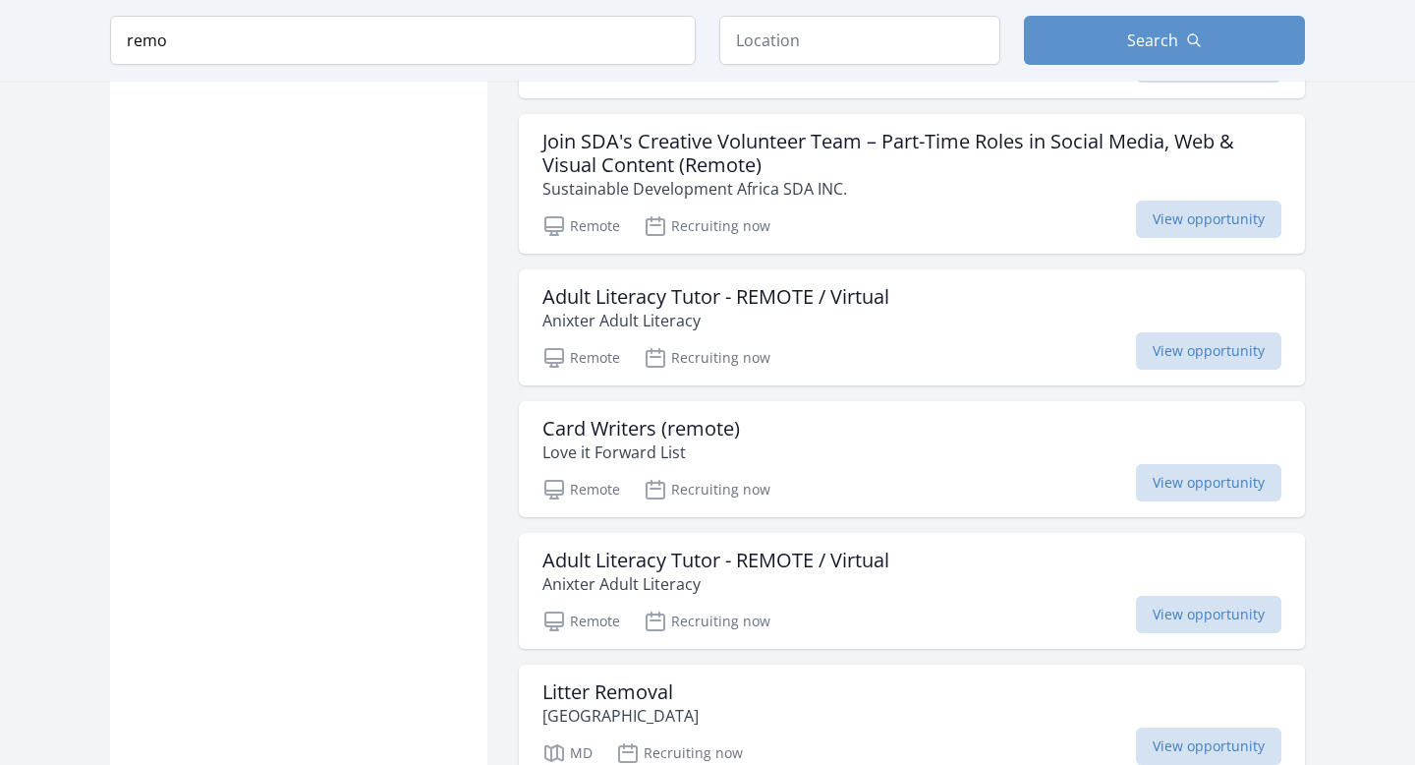
scroll to position [28970, 0]
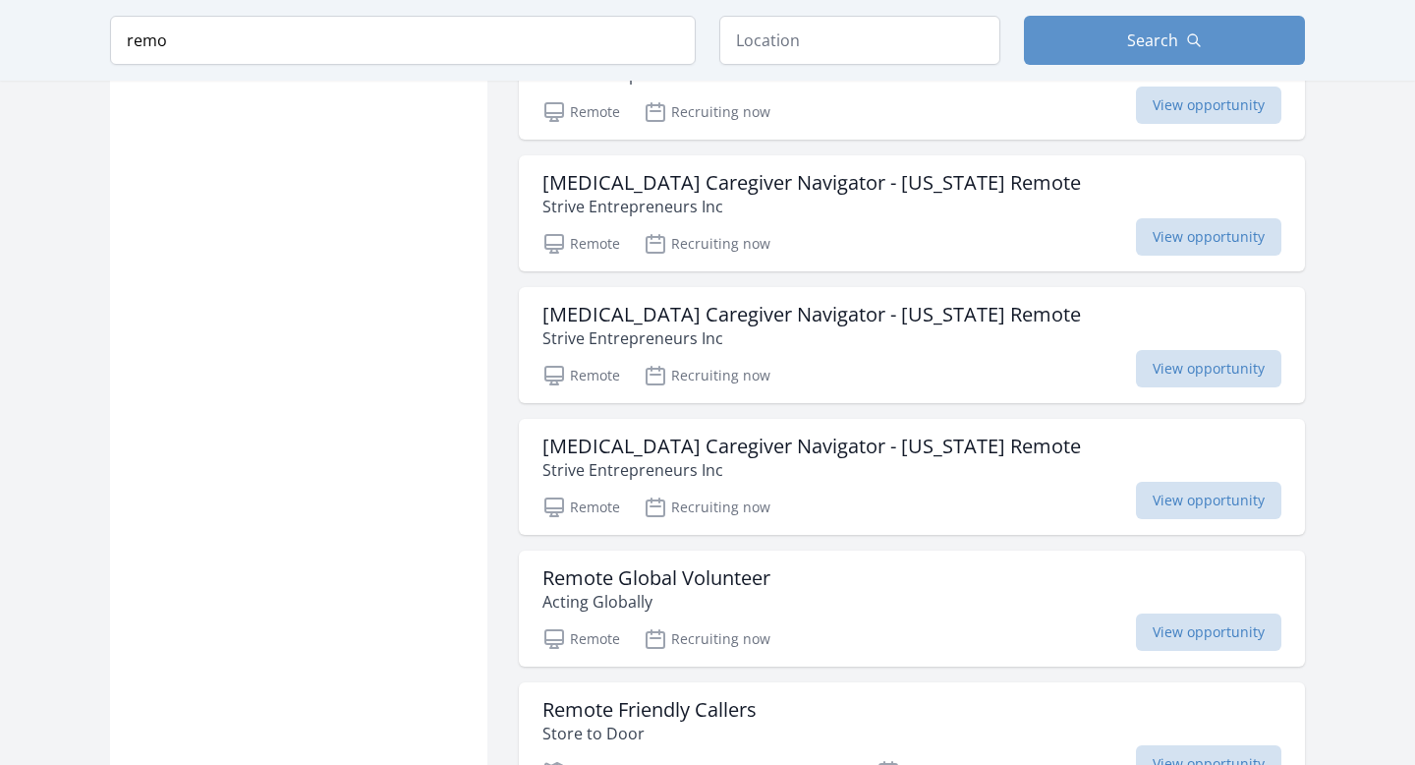
scroll to position [30392, 0]
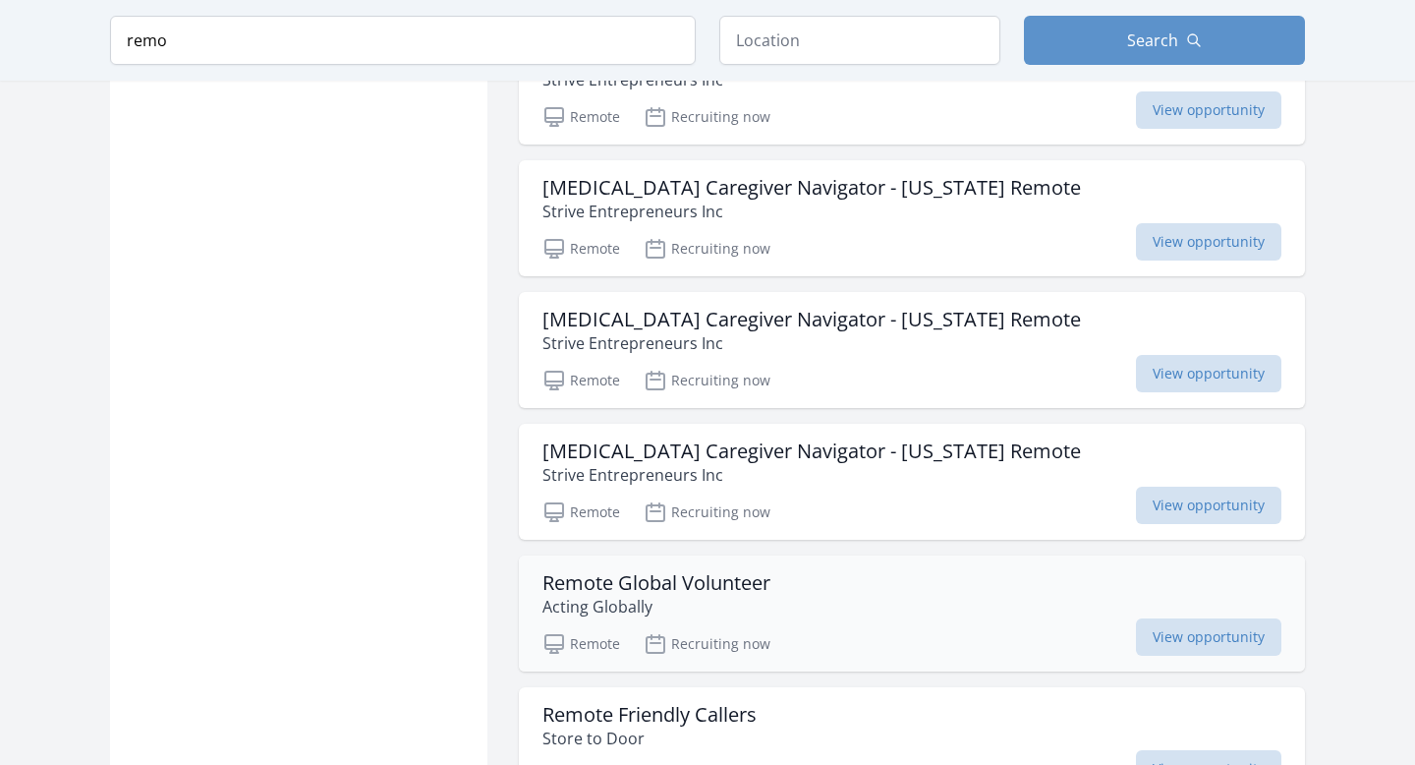
click at [711, 571] on h3 "Remote Global Volunteer" at bounding box center [656, 583] width 228 height 24
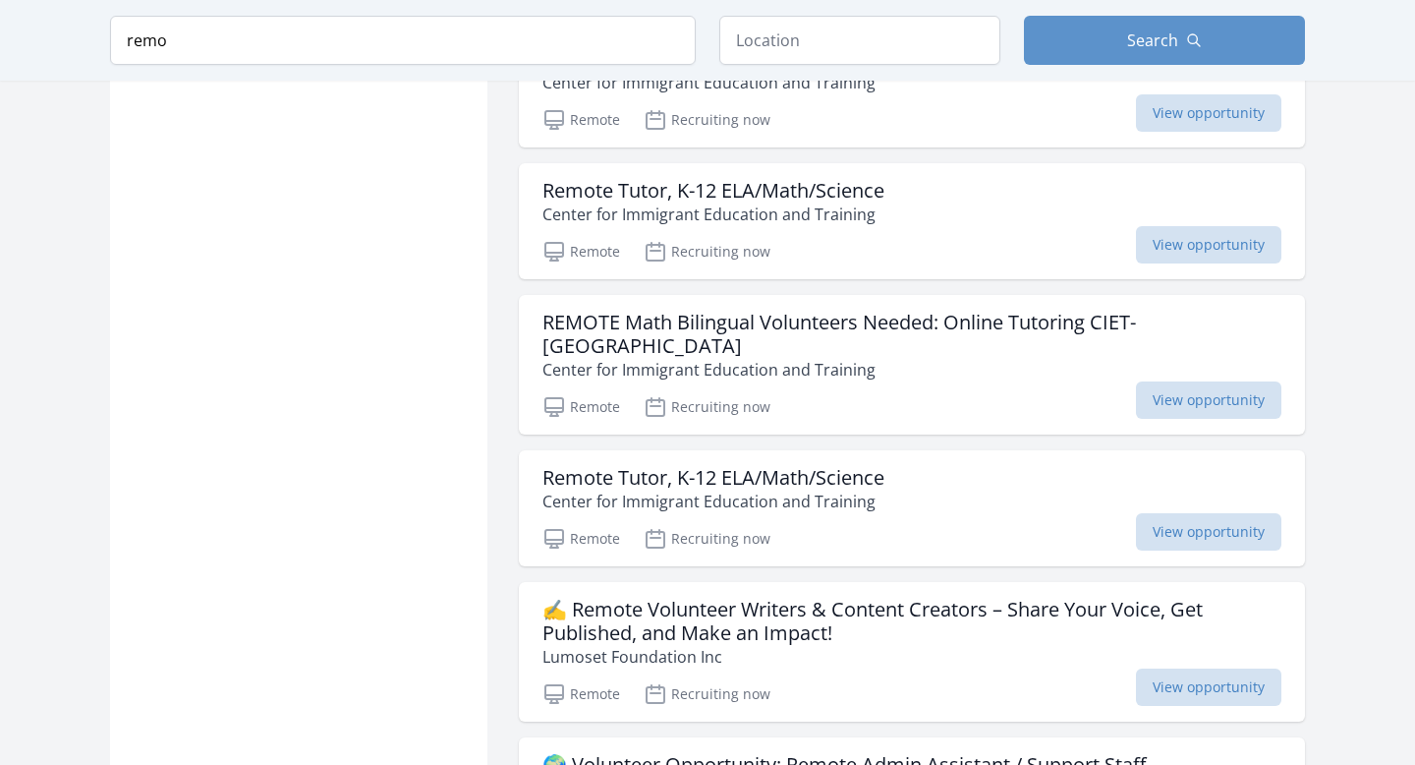
scroll to position [31492, 0]
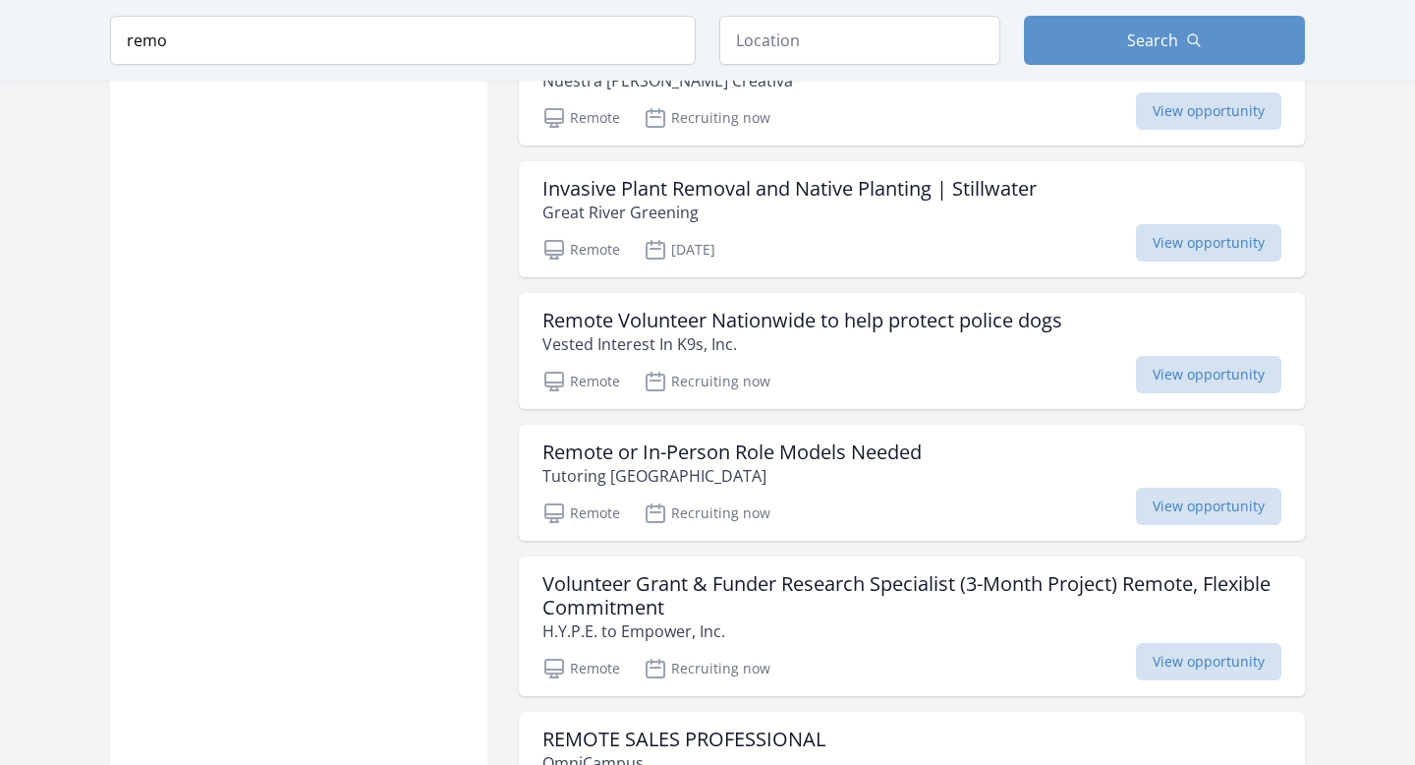
scroll to position [32490, 0]
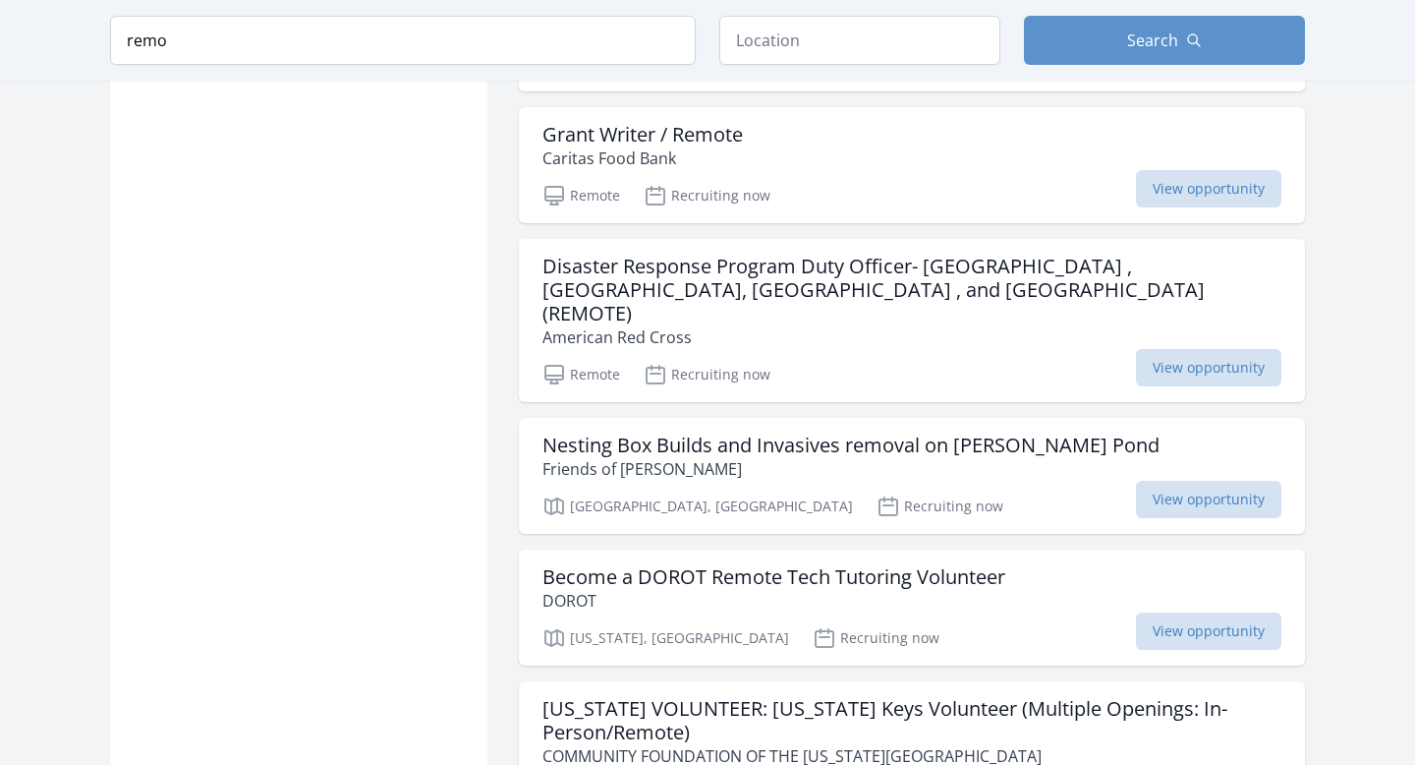
scroll to position [33485, 0]
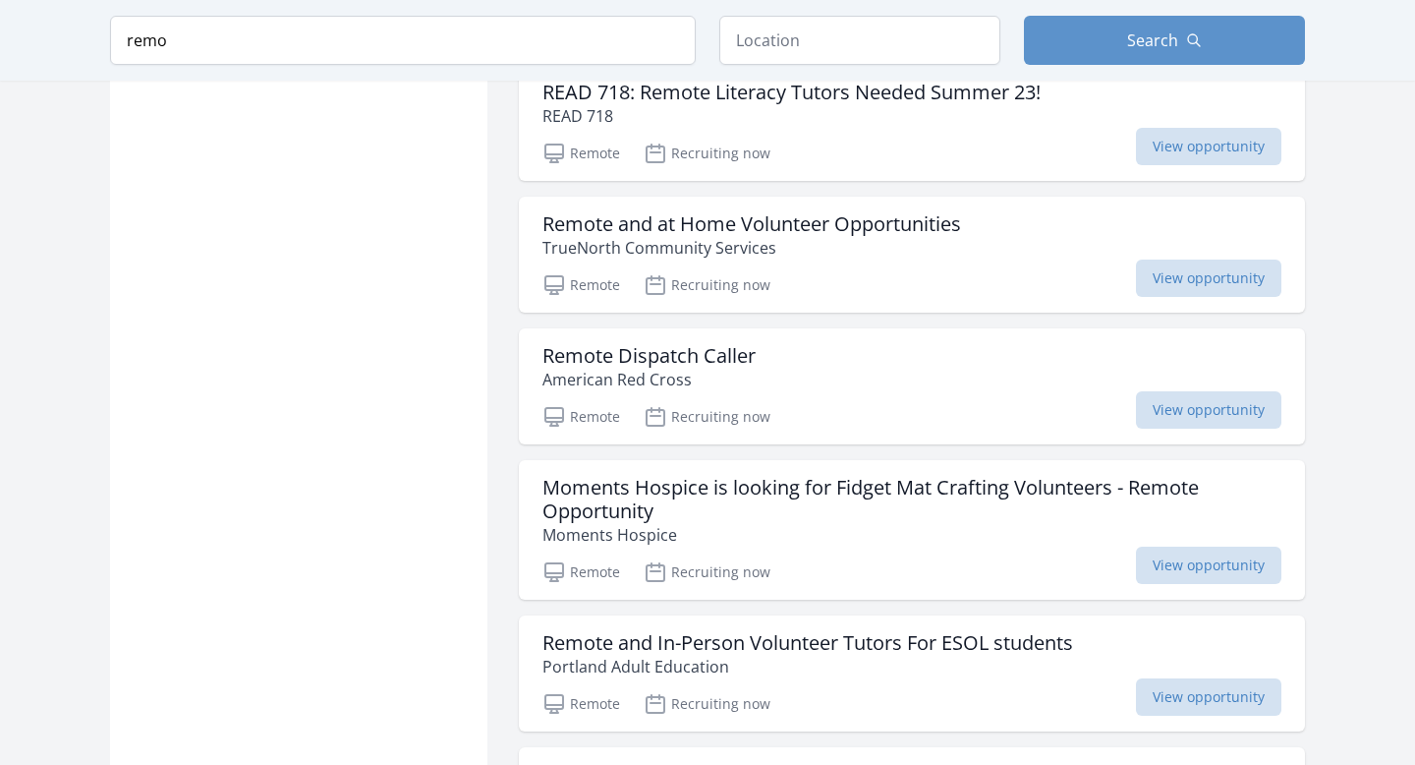
scroll to position [35467, 0]
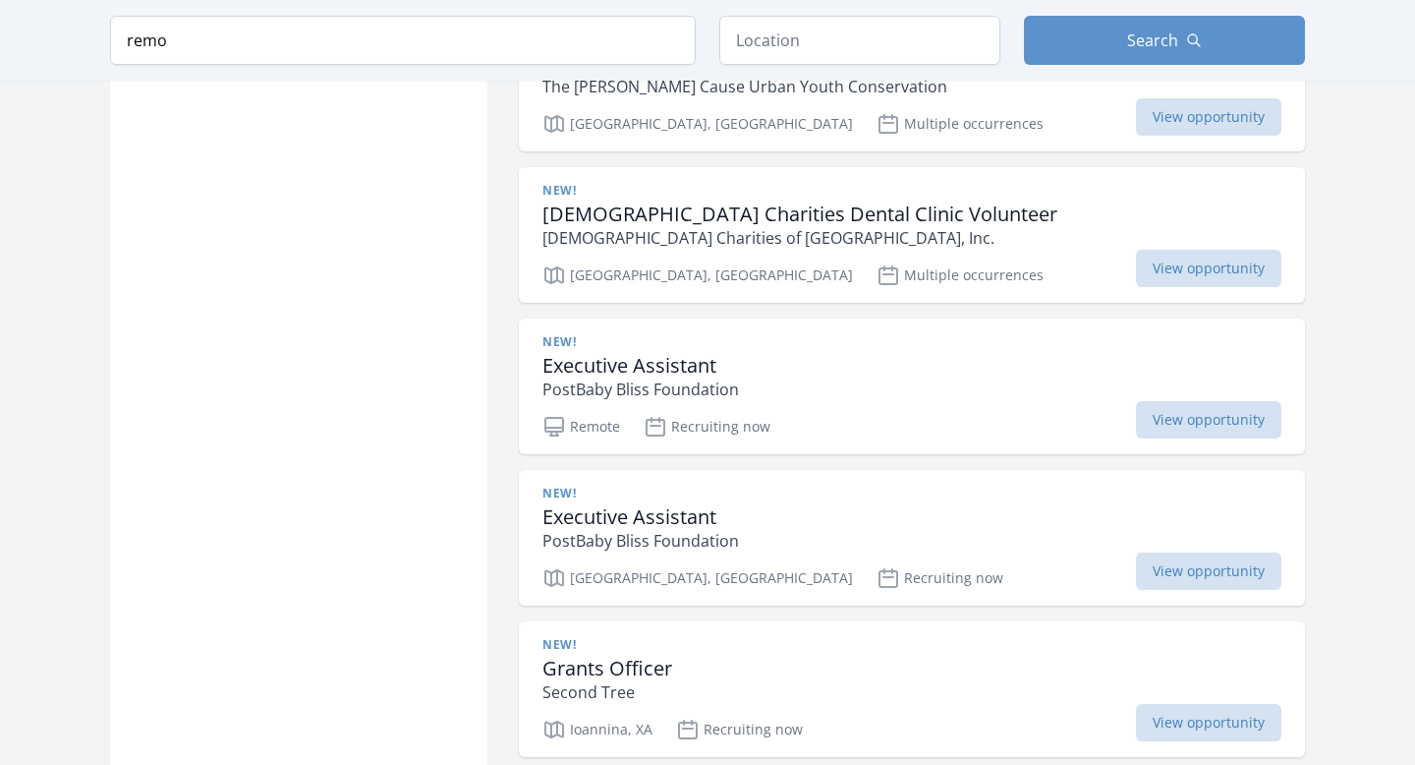
scroll to position [39489, 0]
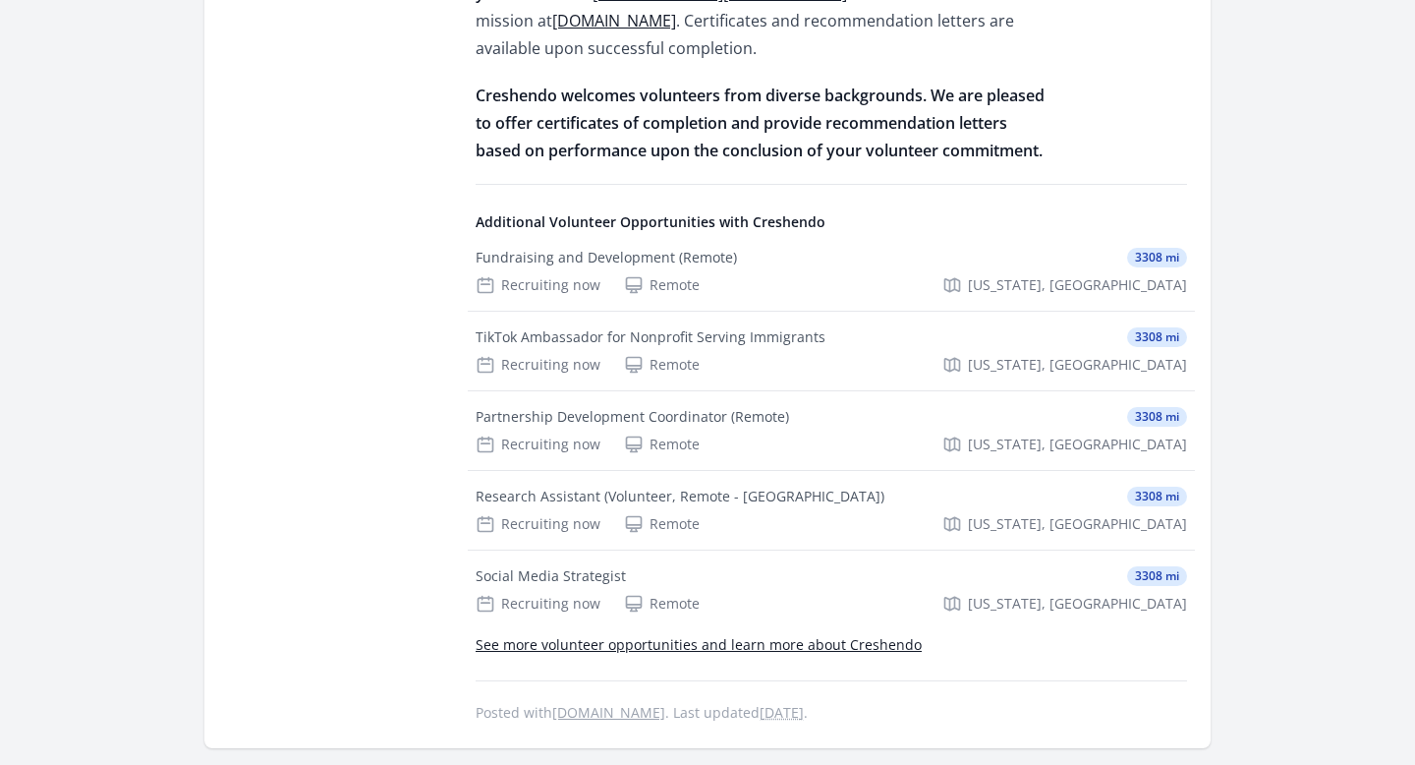
scroll to position [2100, 0]
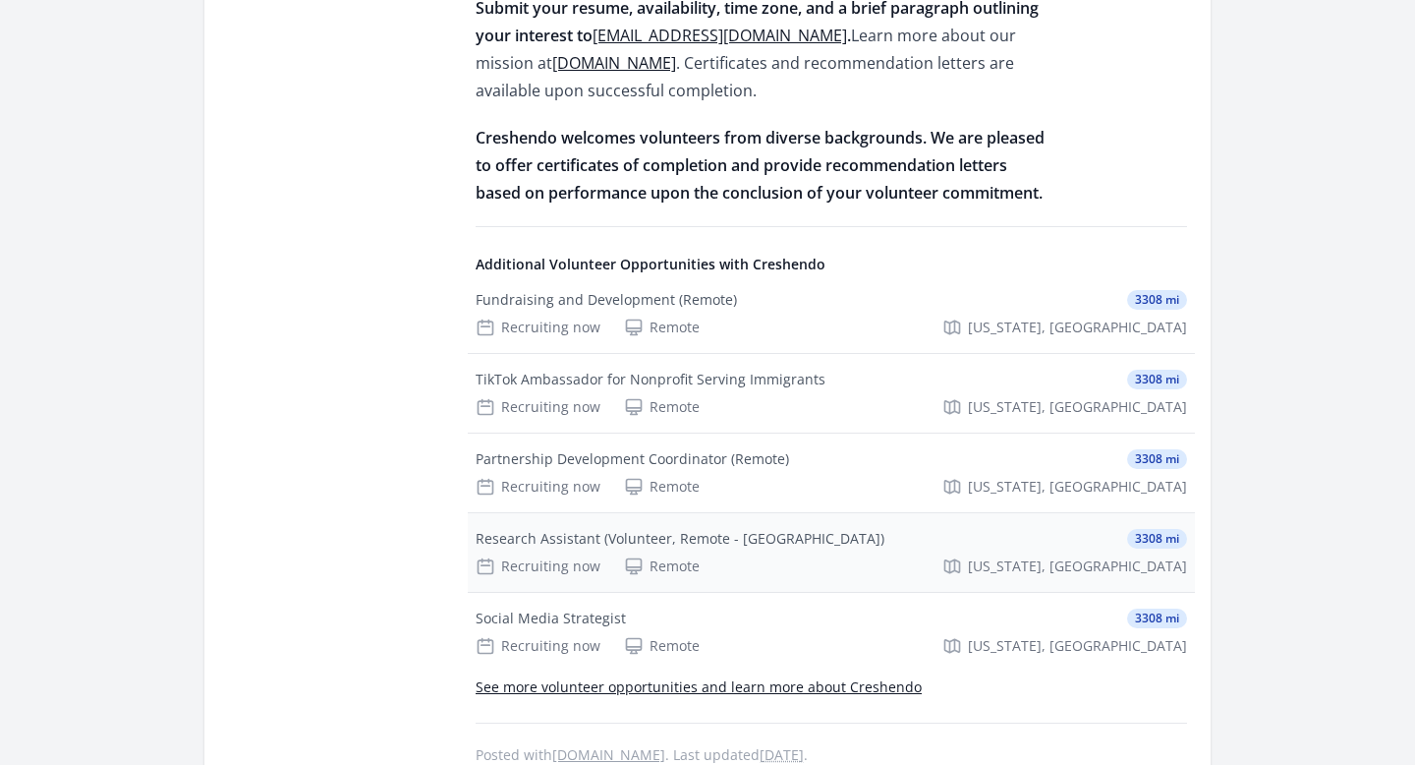
click at [573, 556] on div "Recruiting now" at bounding box center [538, 566] width 125 height 20
click at [690, 284] on div "Fundraising and Development (Remote) 3308 mi Recruiting now Remote New York, NY" at bounding box center [831, 313] width 727 height 79
click at [756, 677] on link "See more volunteer opportunities and learn more about Creshendo" at bounding box center [699, 686] width 446 height 19
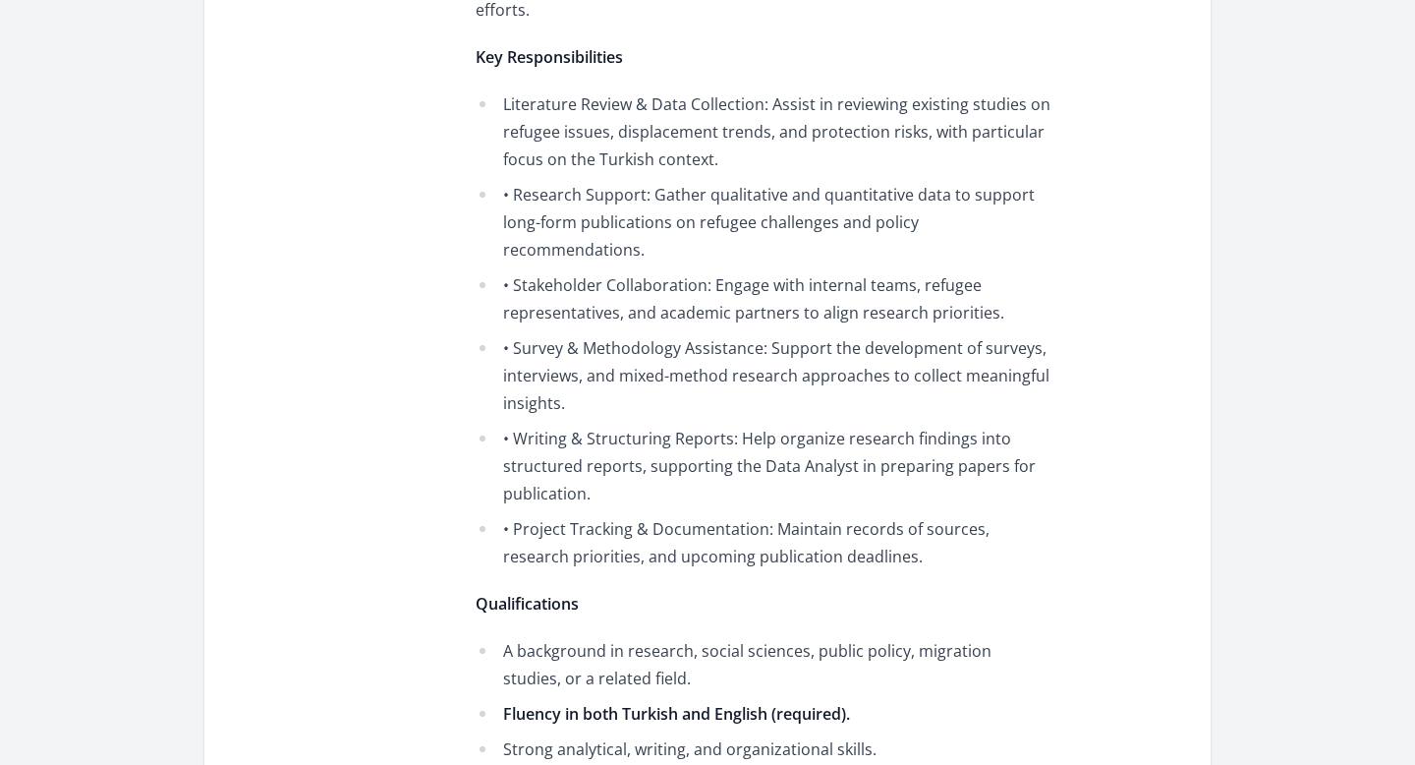
scroll to position [1219, 0]
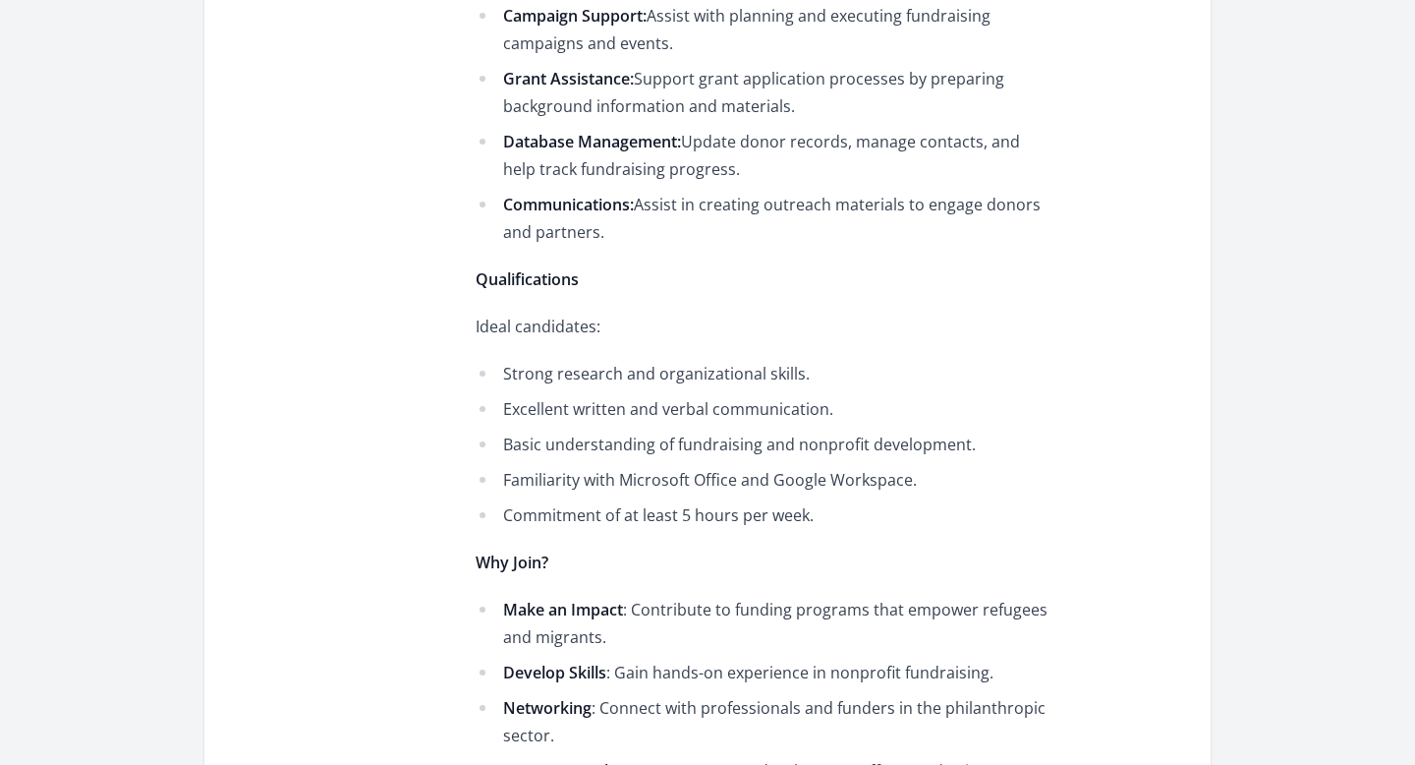
scroll to position [1159, 0]
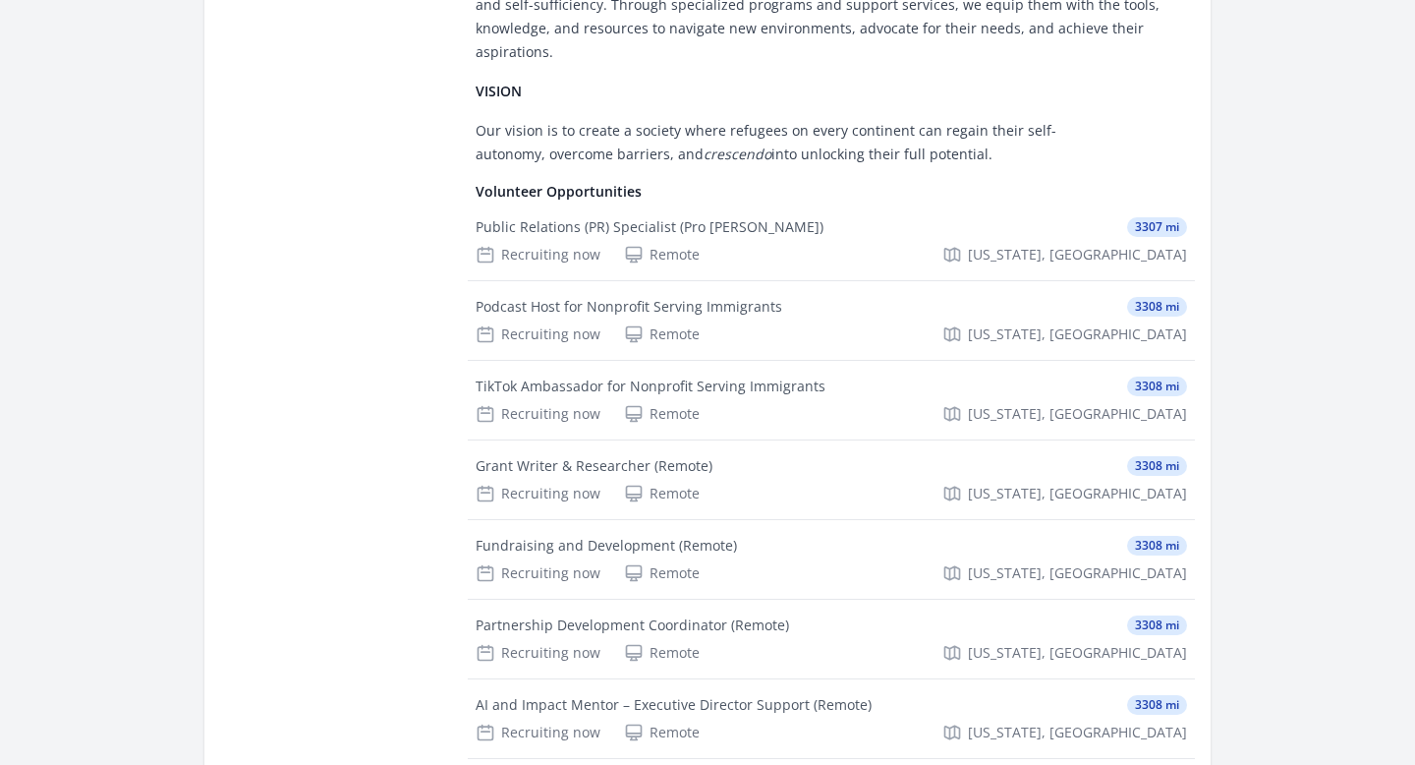
scroll to position [683, 0]
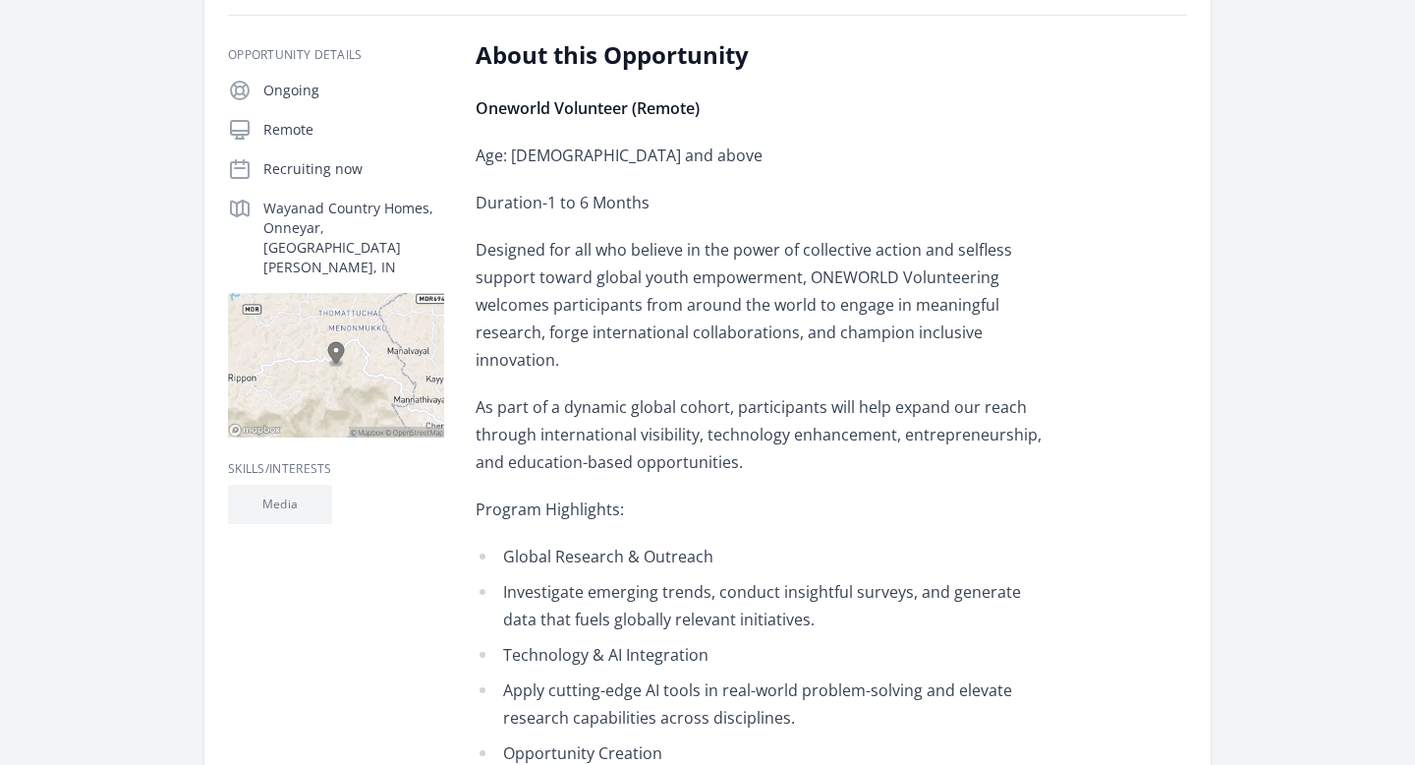
scroll to position [261, 0]
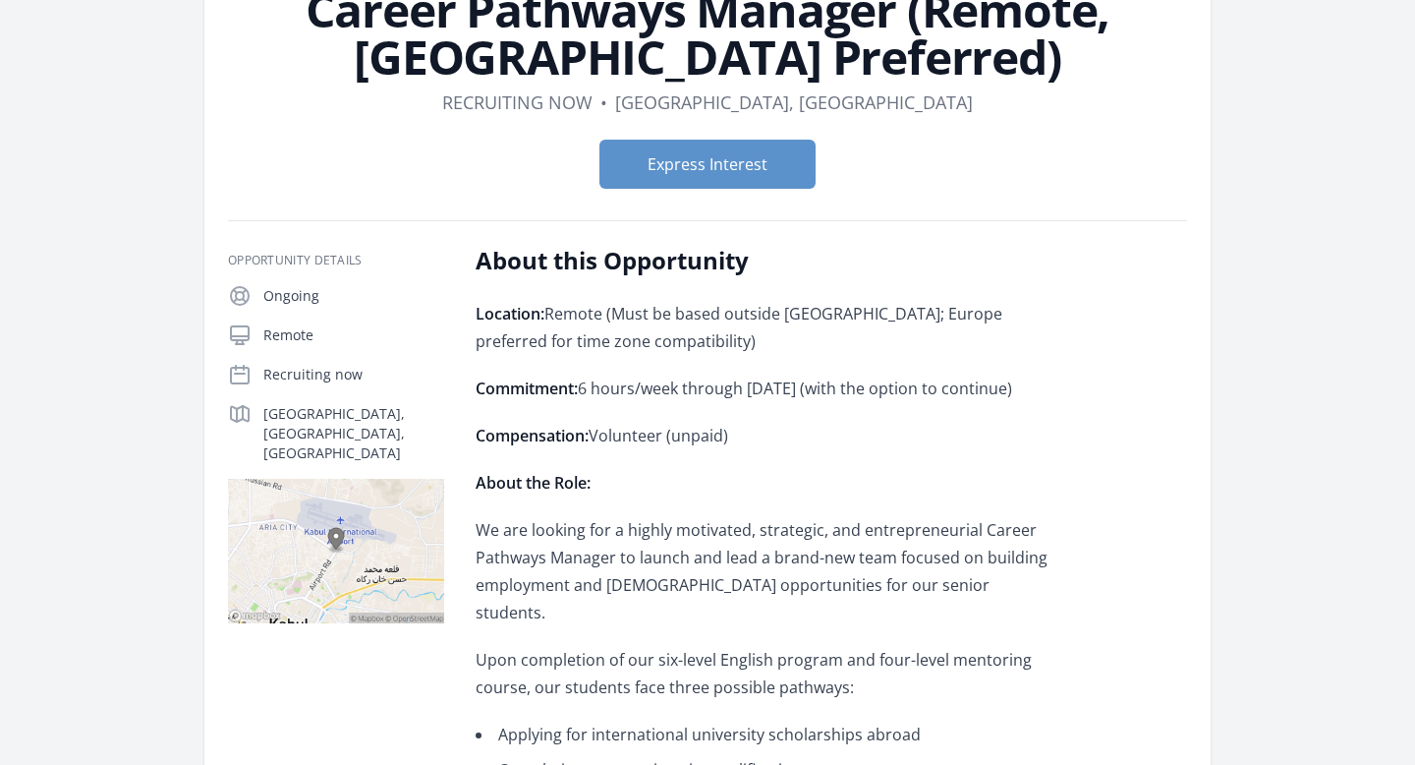
scroll to position [221, 0]
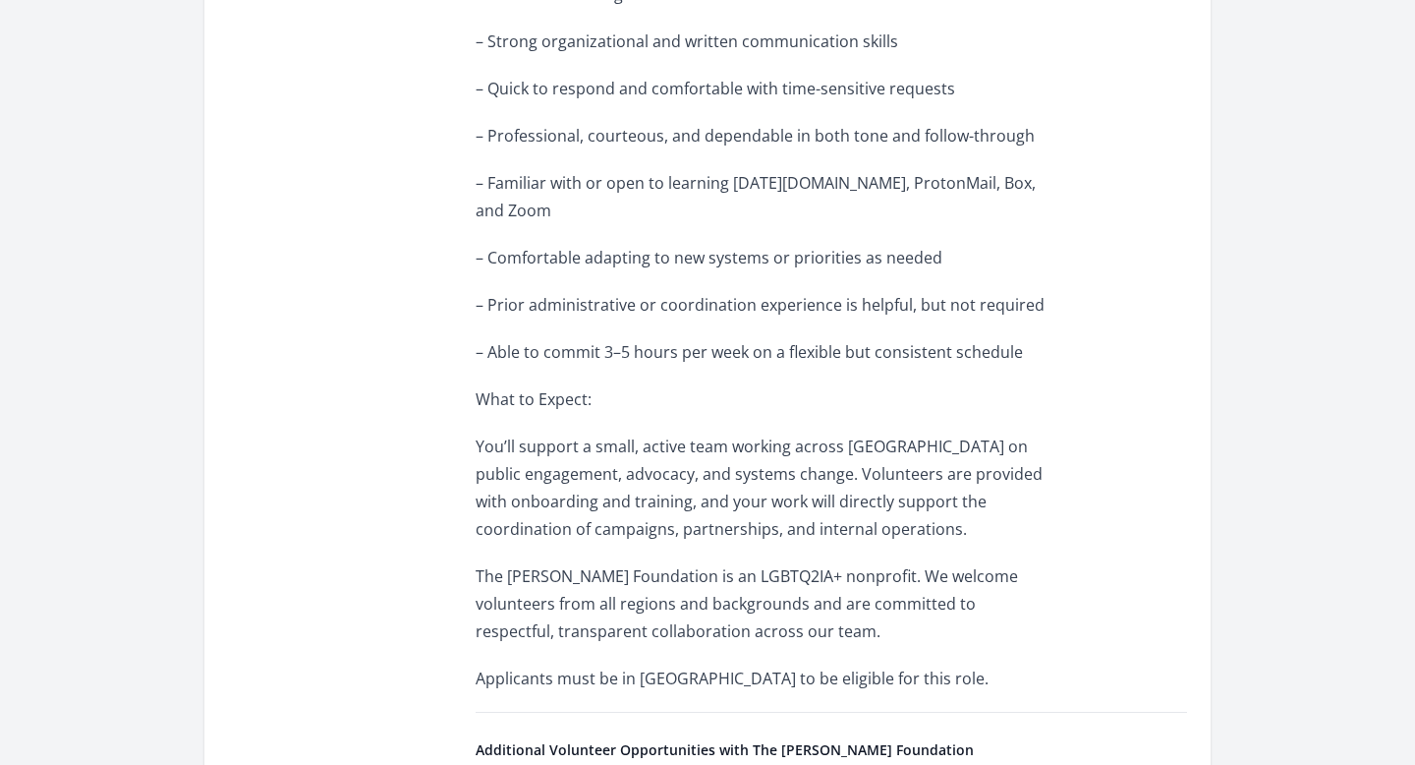
scroll to position [1401, 0]
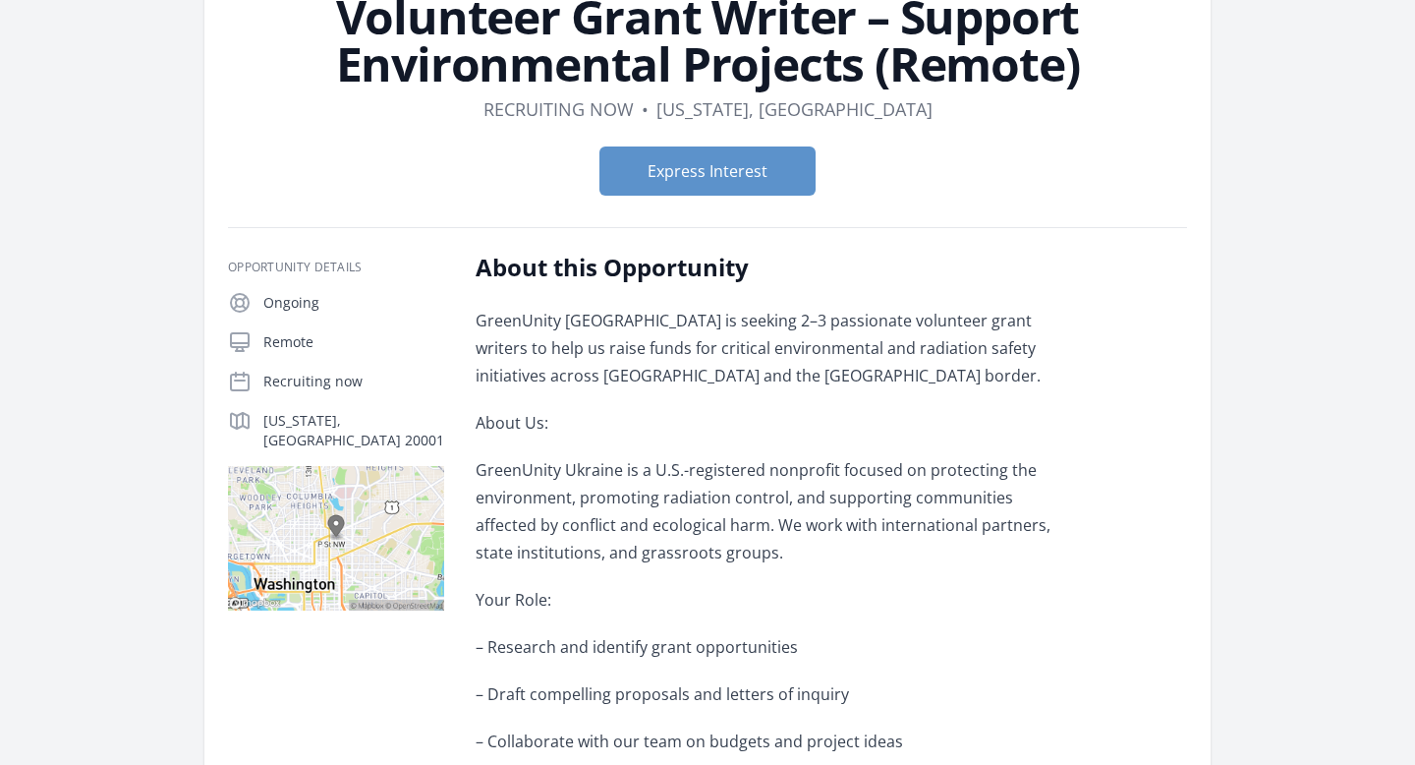
scroll to position [171, 0]
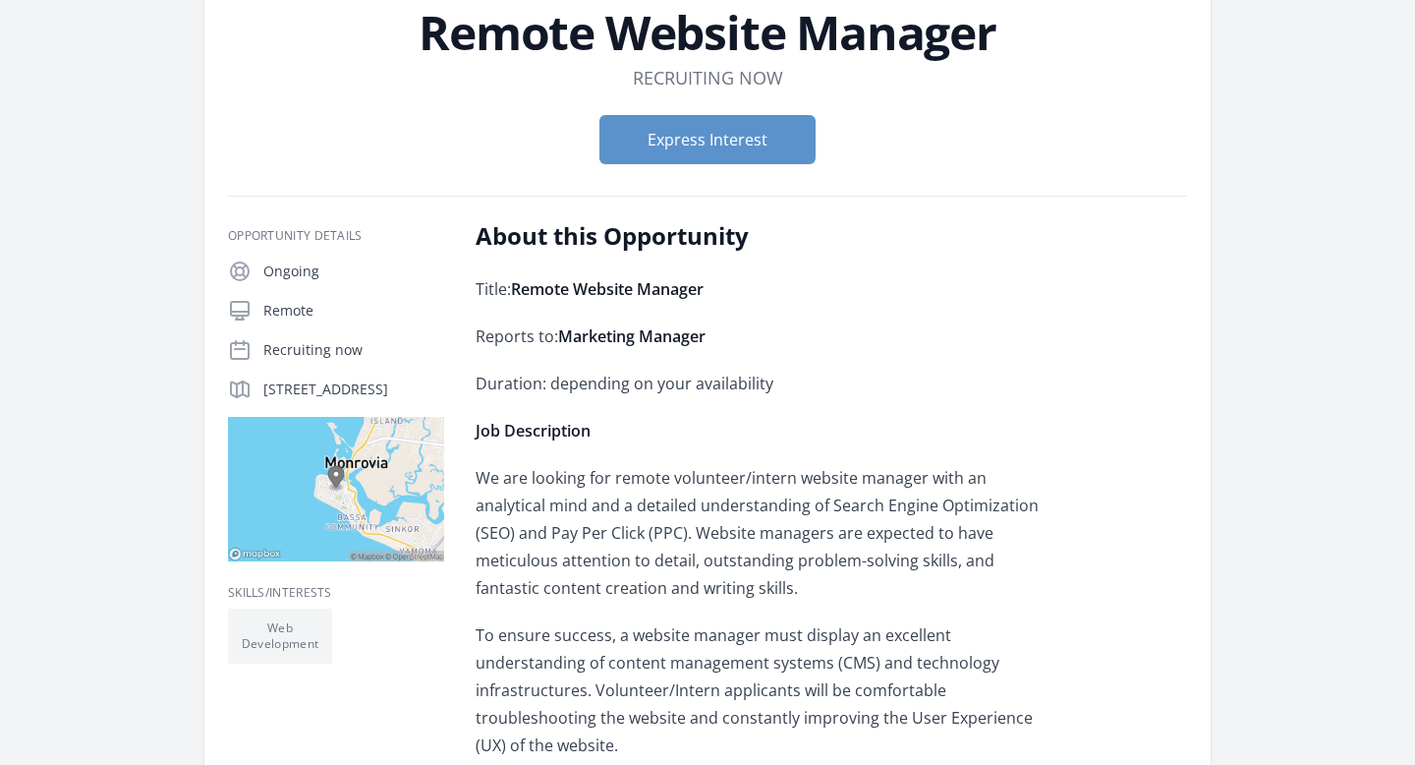
scroll to position [142, 0]
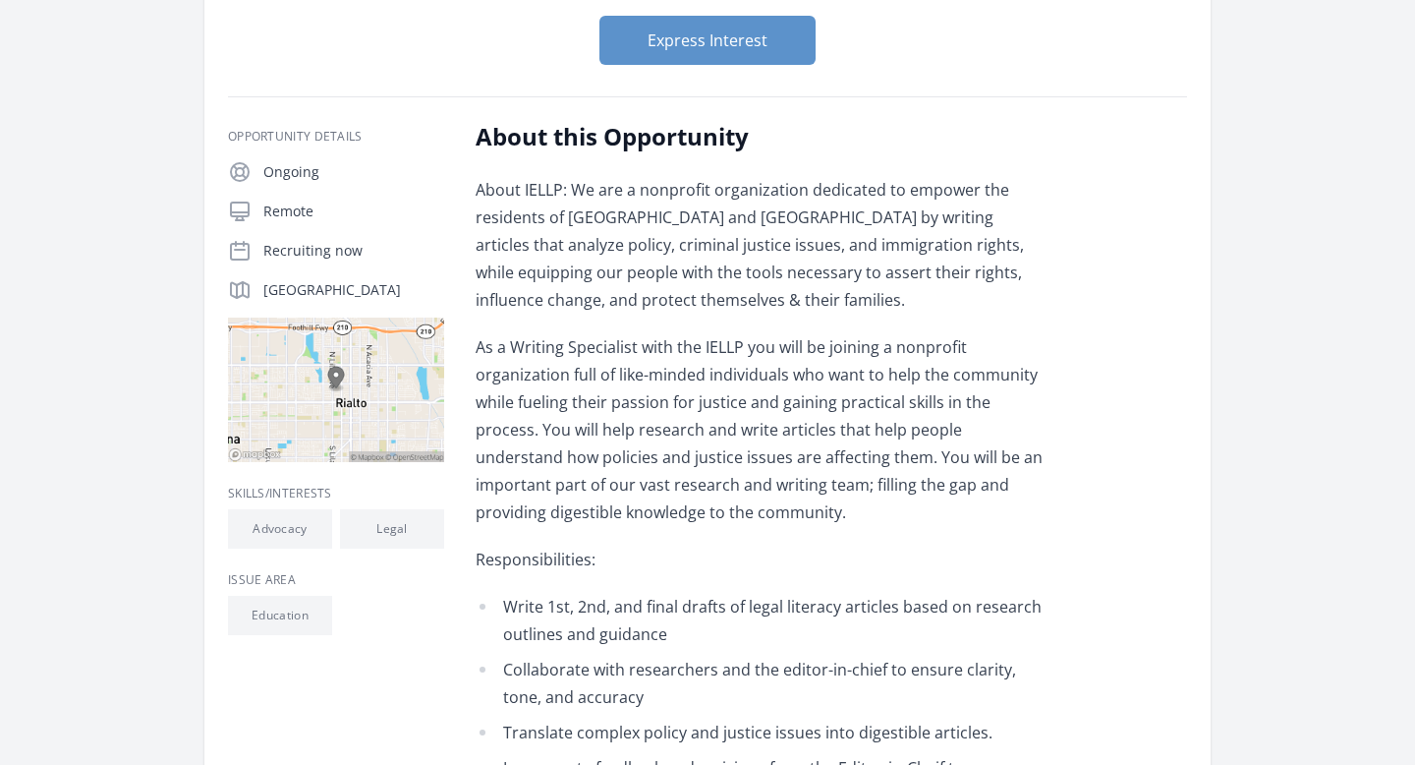
scroll to position [342, 0]
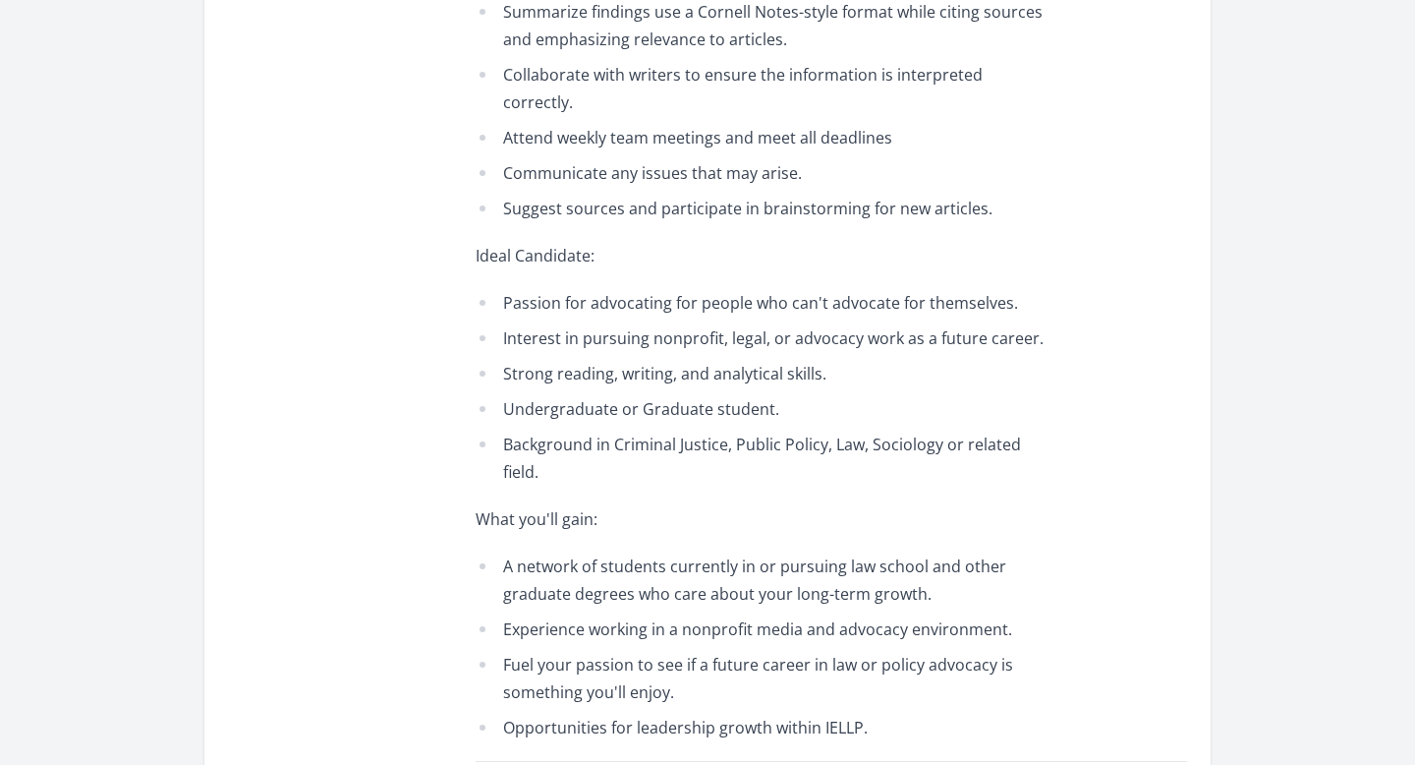
scroll to position [1118, 0]
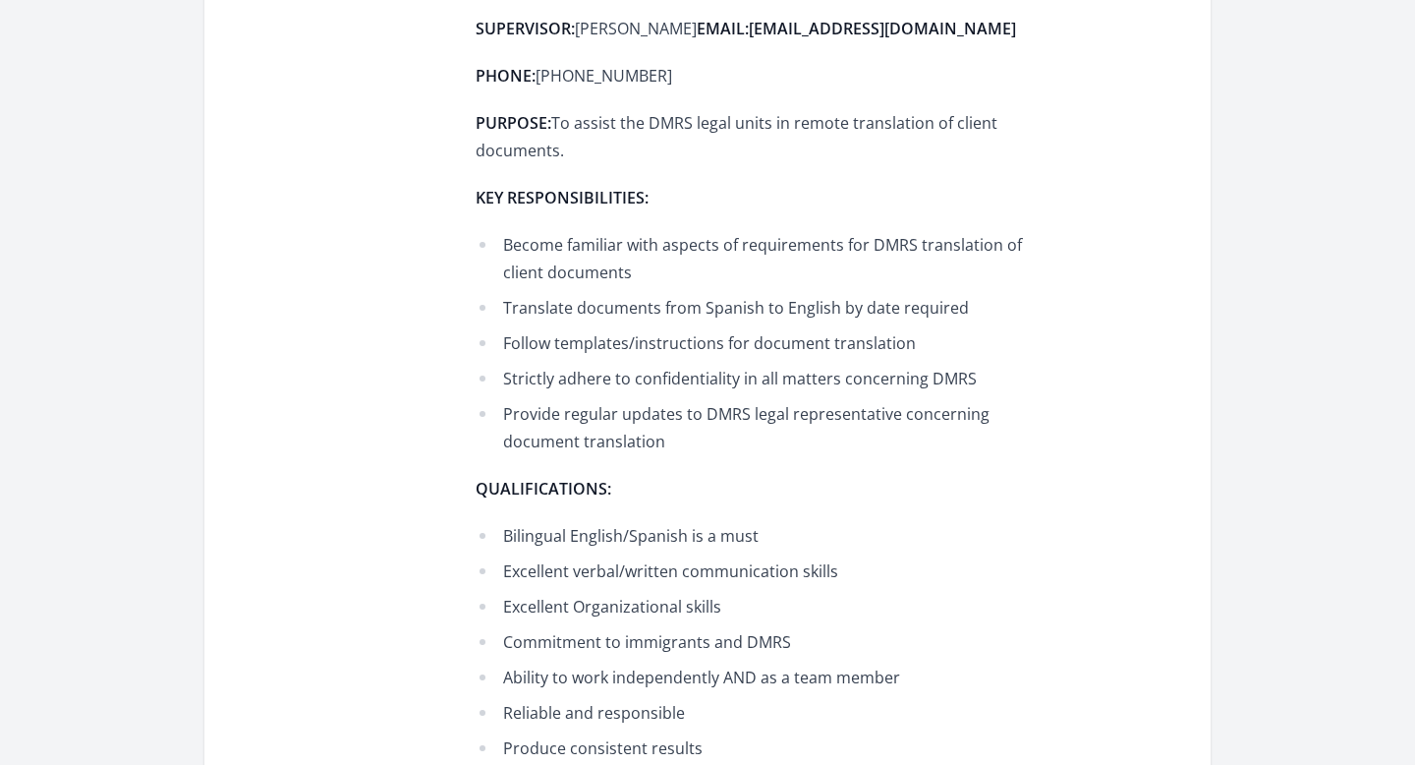
scroll to position [988, 0]
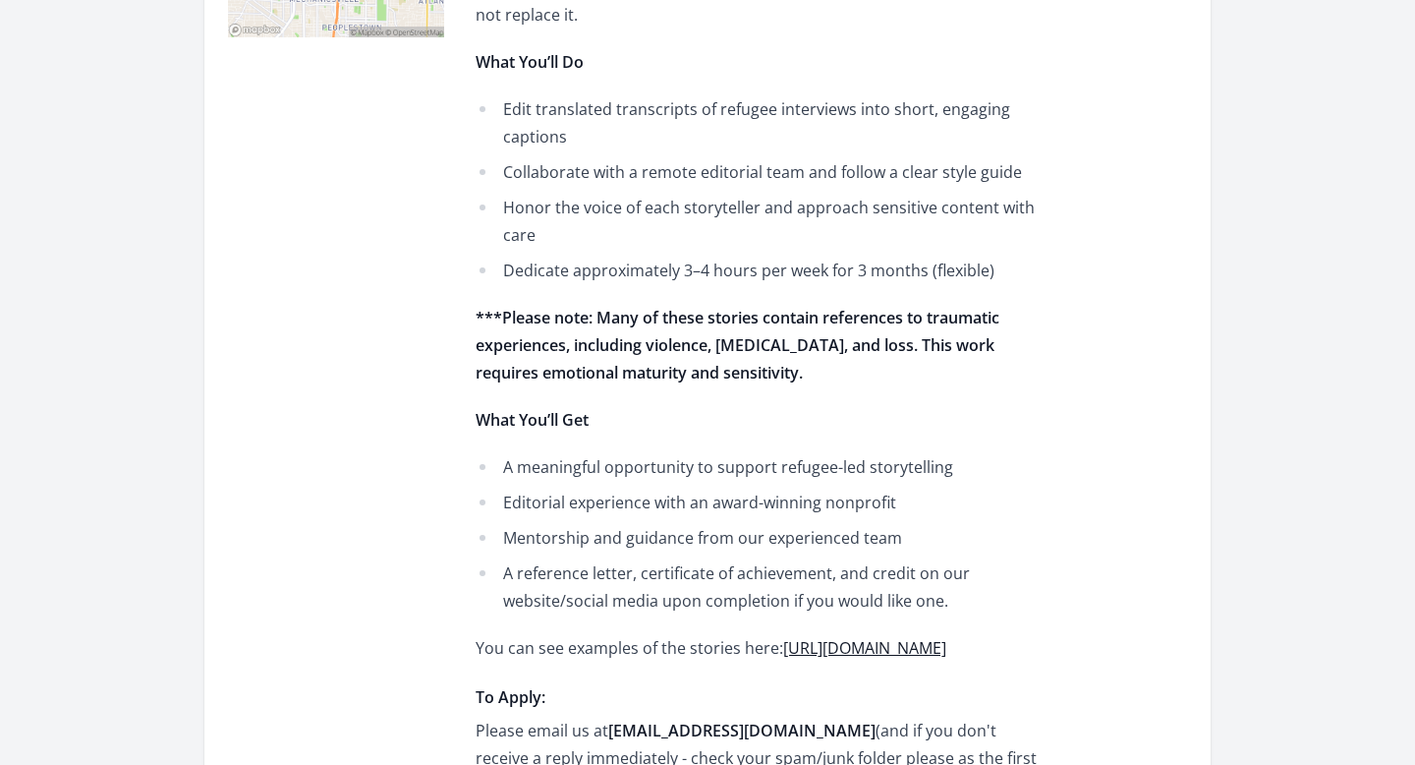
scroll to position [770, 0]
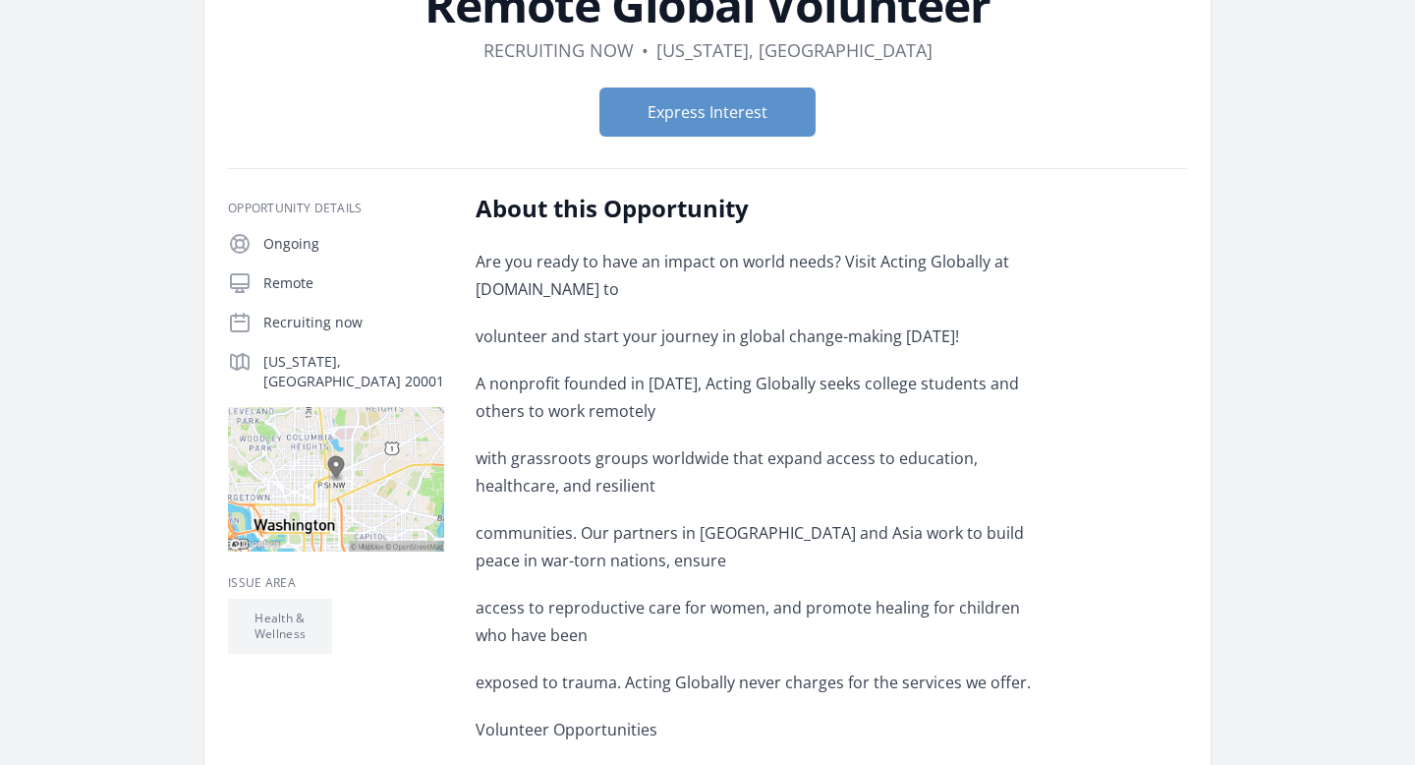
scroll to position [169, 0]
